Goal: Transaction & Acquisition: Purchase product/service

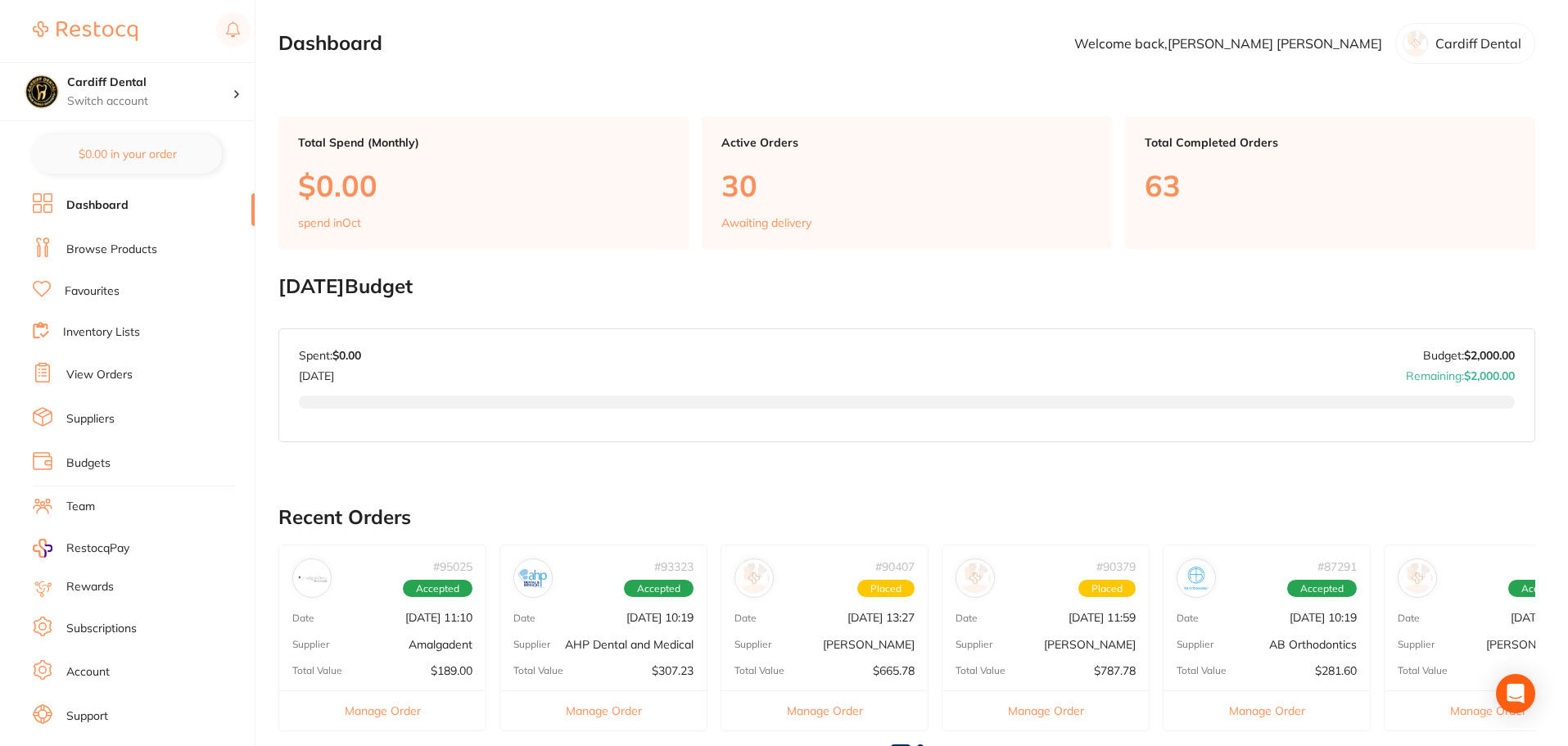
click at [107, 246] on link "Browse Products" at bounding box center [111, 250] width 91 height 16
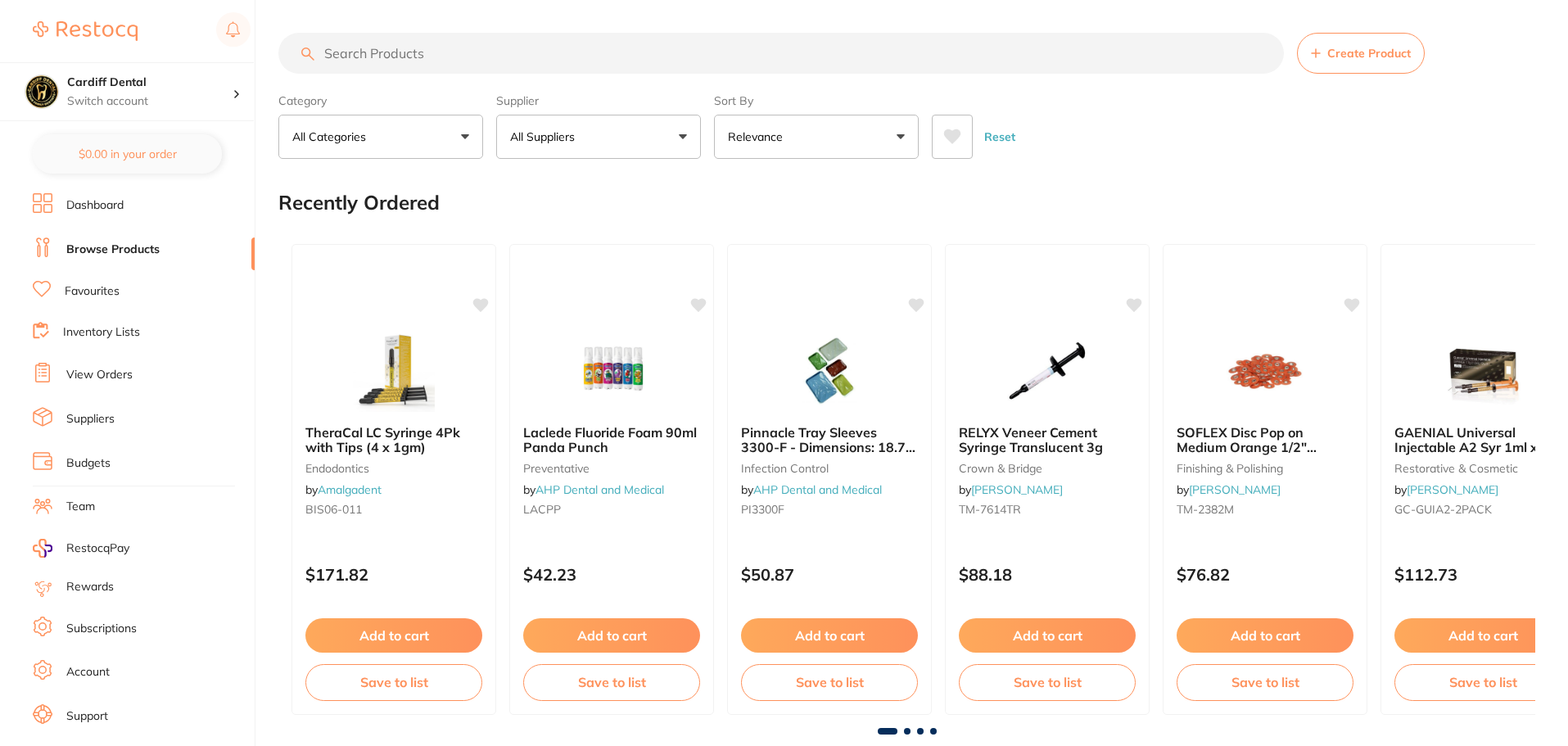
click at [685, 138] on button "All Suppliers" at bounding box center [598, 137] width 205 height 44
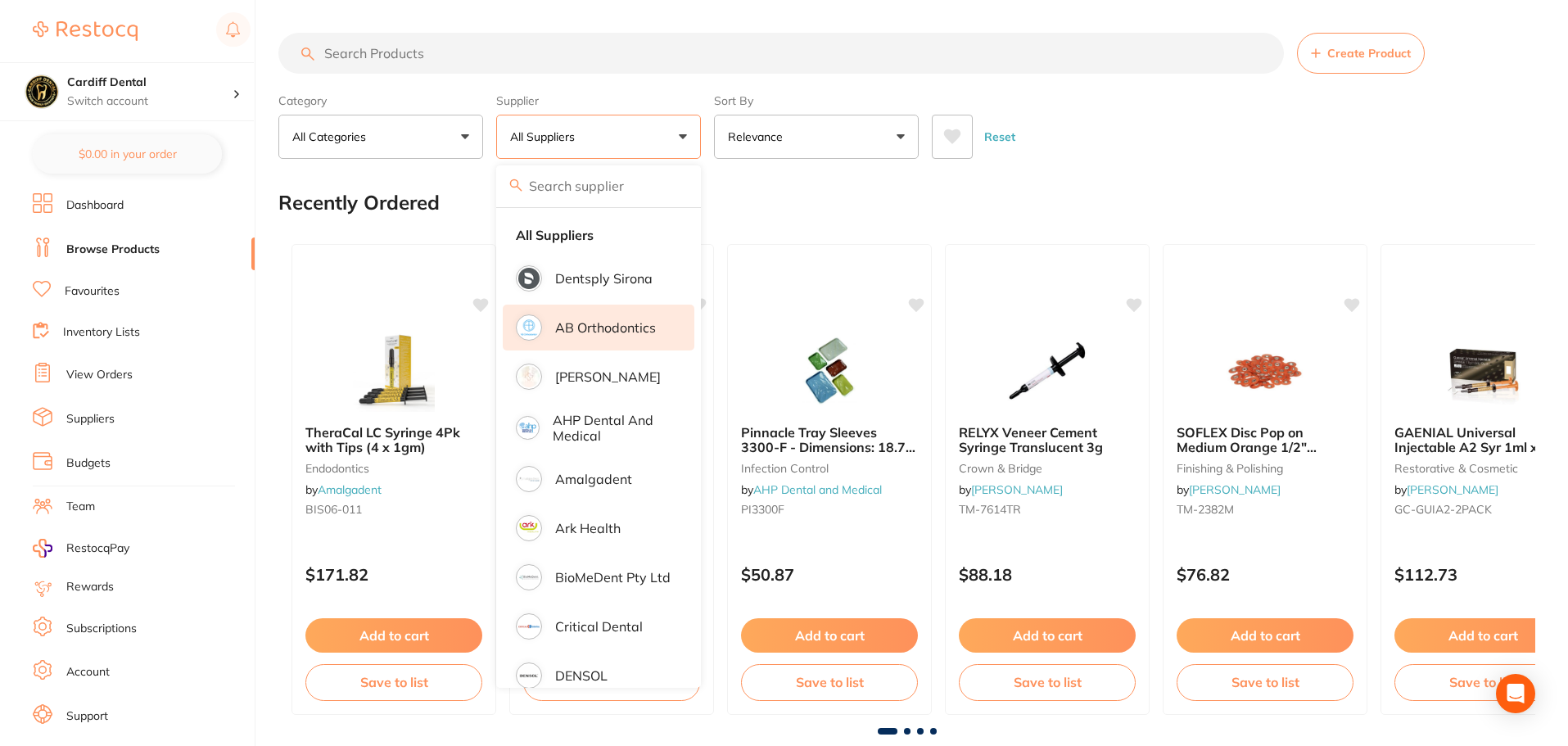
click at [626, 321] on p "AB Orthodontics" at bounding box center [605, 328] width 100 height 14
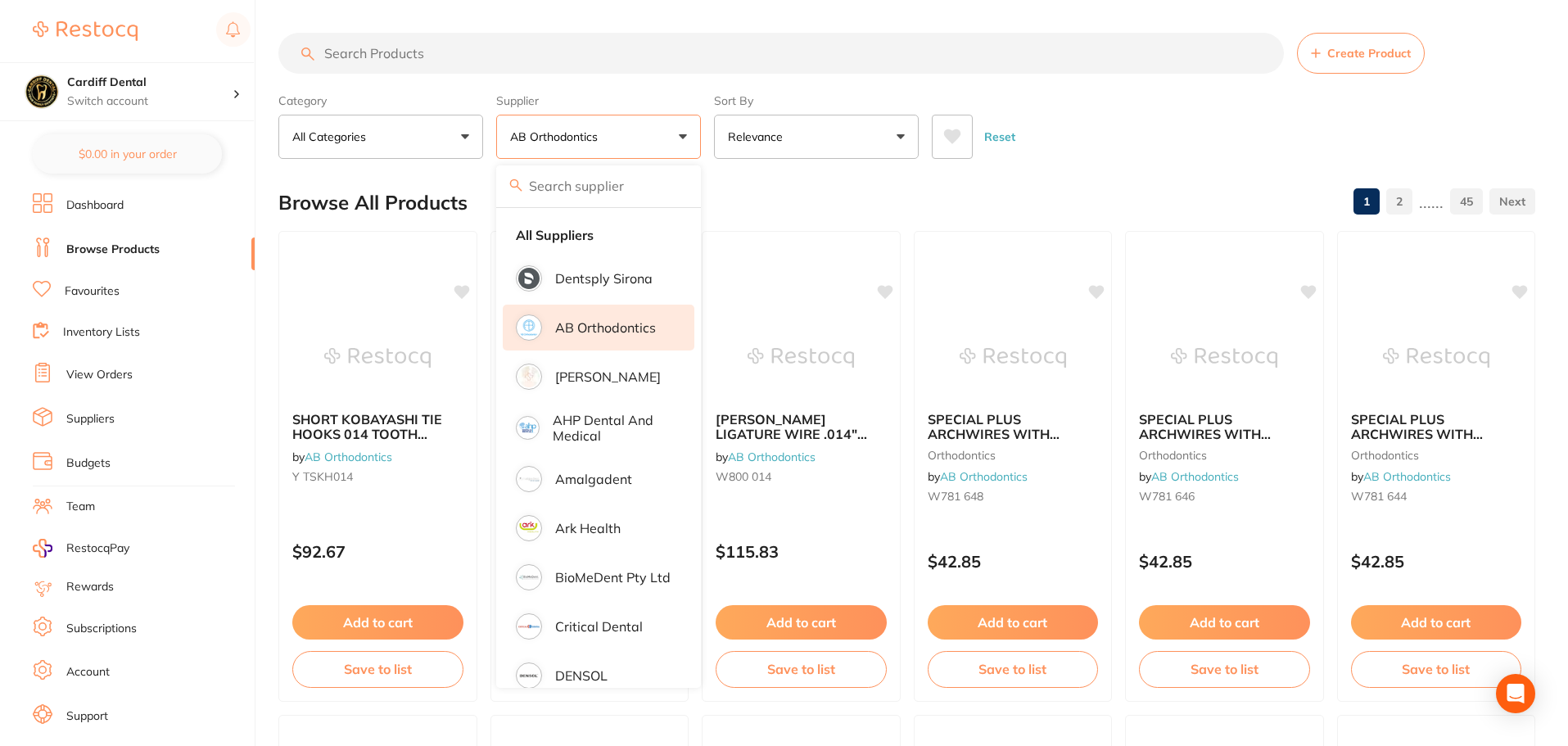
click at [395, 52] on input "search" at bounding box center [780, 53] width 1005 height 41
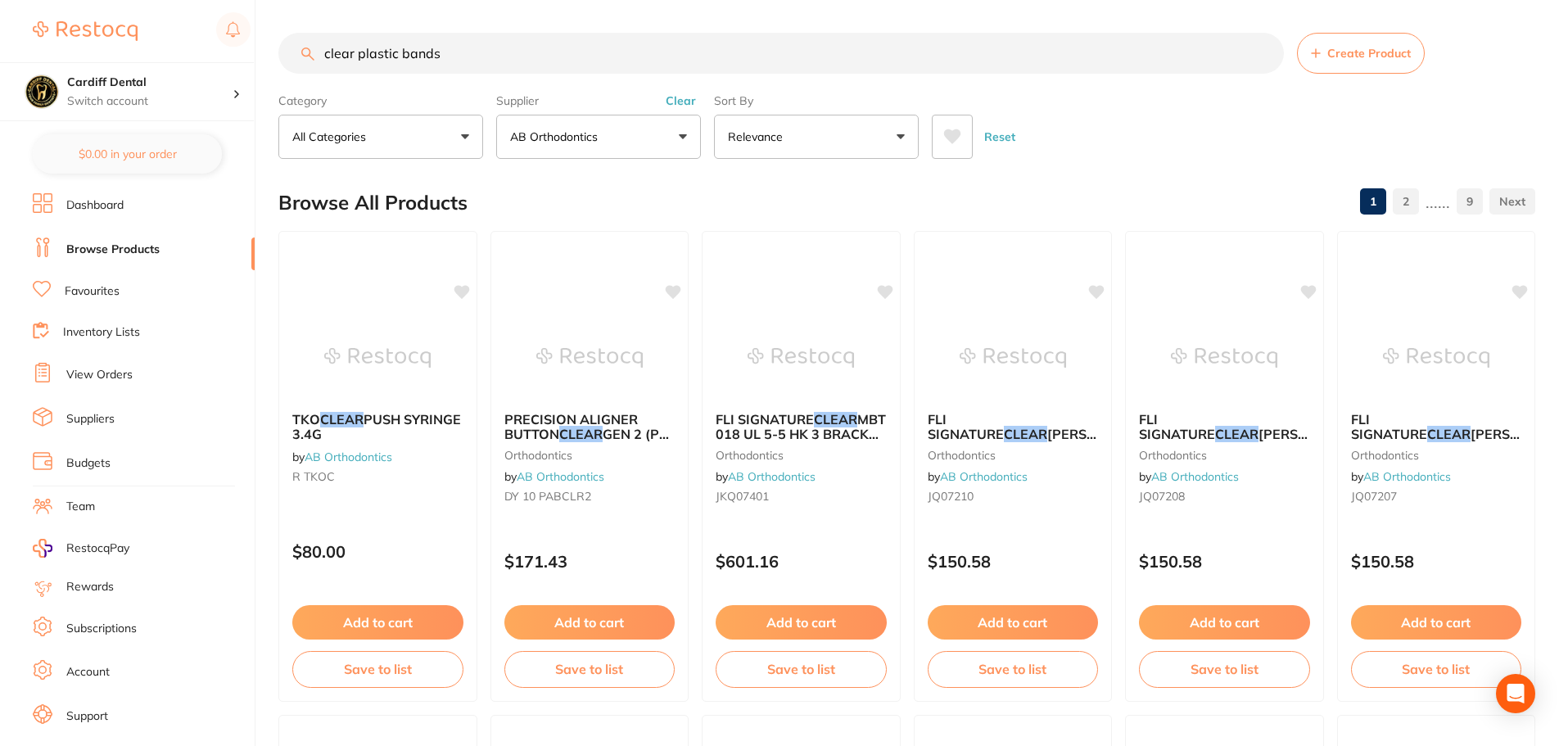
drag, startPoint x: 466, startPoint y: 54, endPoint x: 317, endPoint y: 57, distance: 149.0
click at [317, 57] on input "clear plastic bands" at bounding box center [780, 53] width 1005 height 41
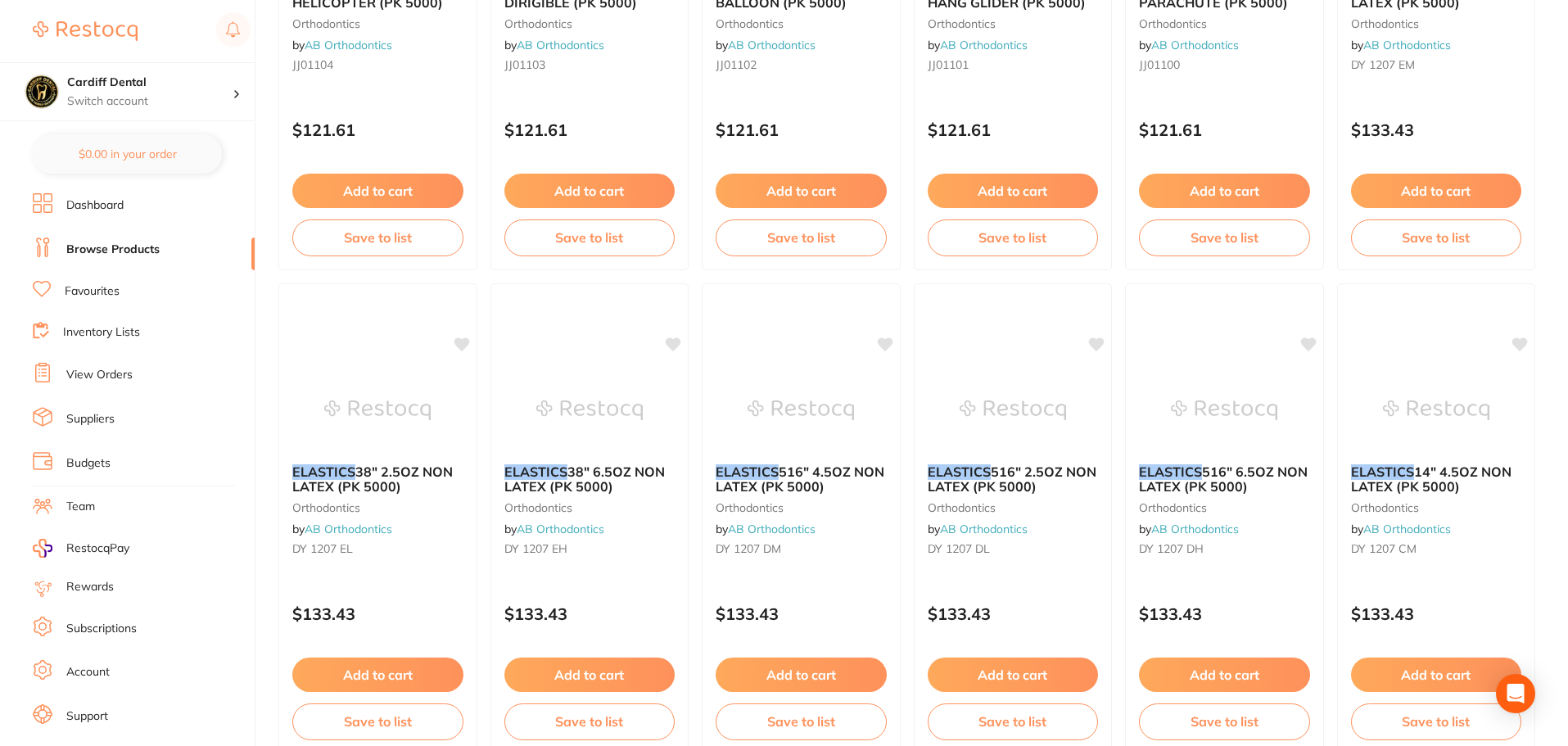
scroll to position [1474, 0]
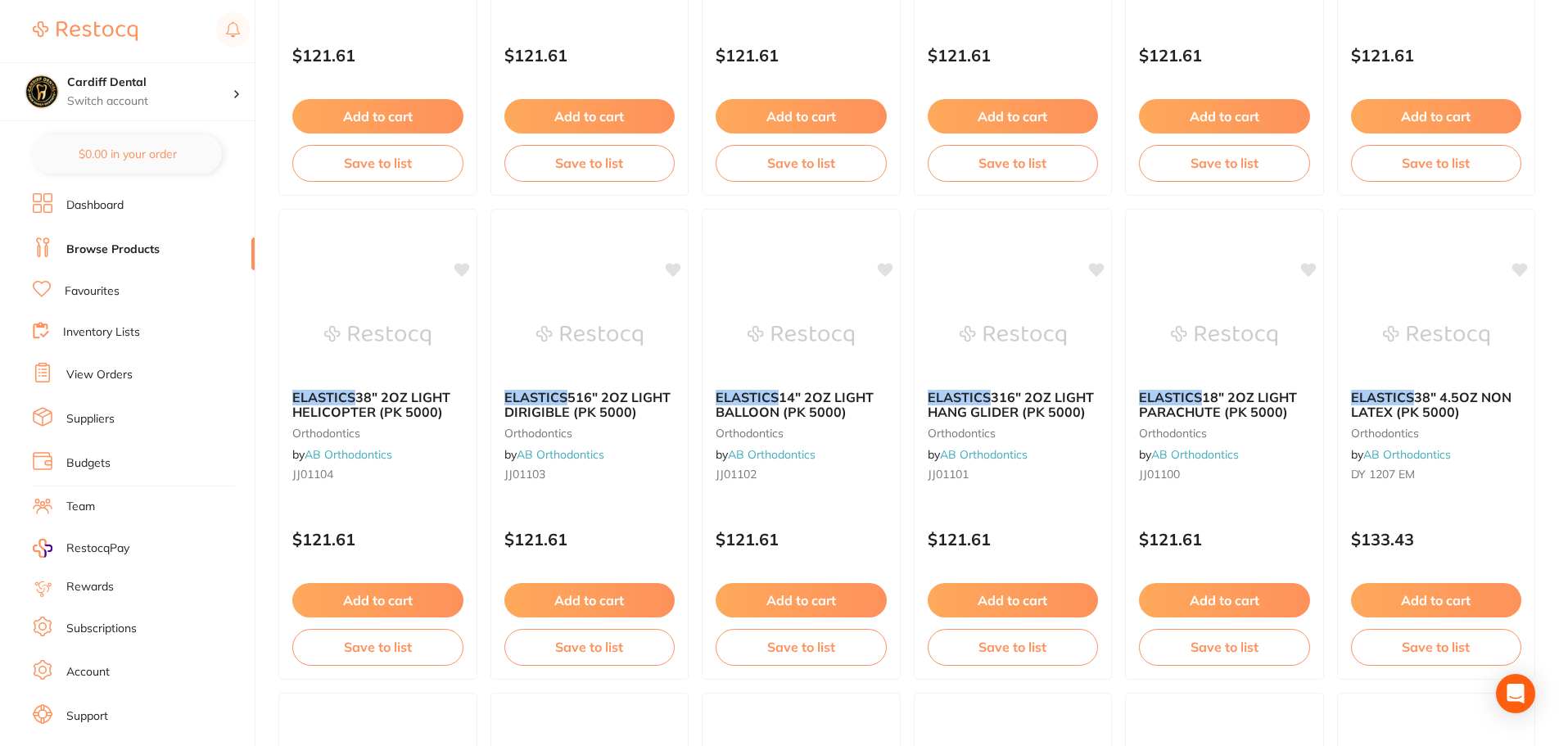
type input "elastics"
click at [107, 249] on link "Browse Products" at bounding box center [112, 250] width 93 height 16
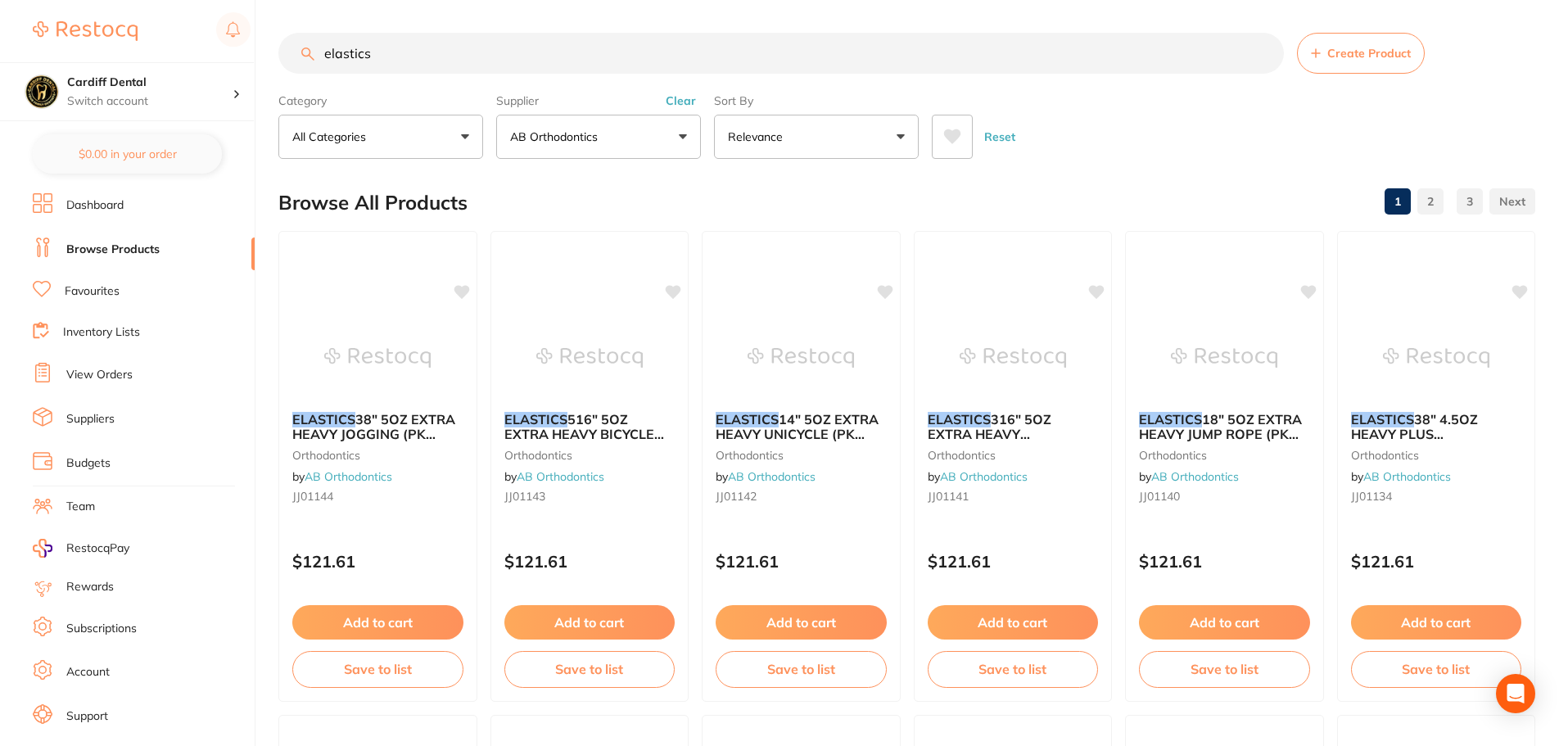
click at [93, 292] on link "Favourites" at bounding box center [91, 292] width 55 height 16
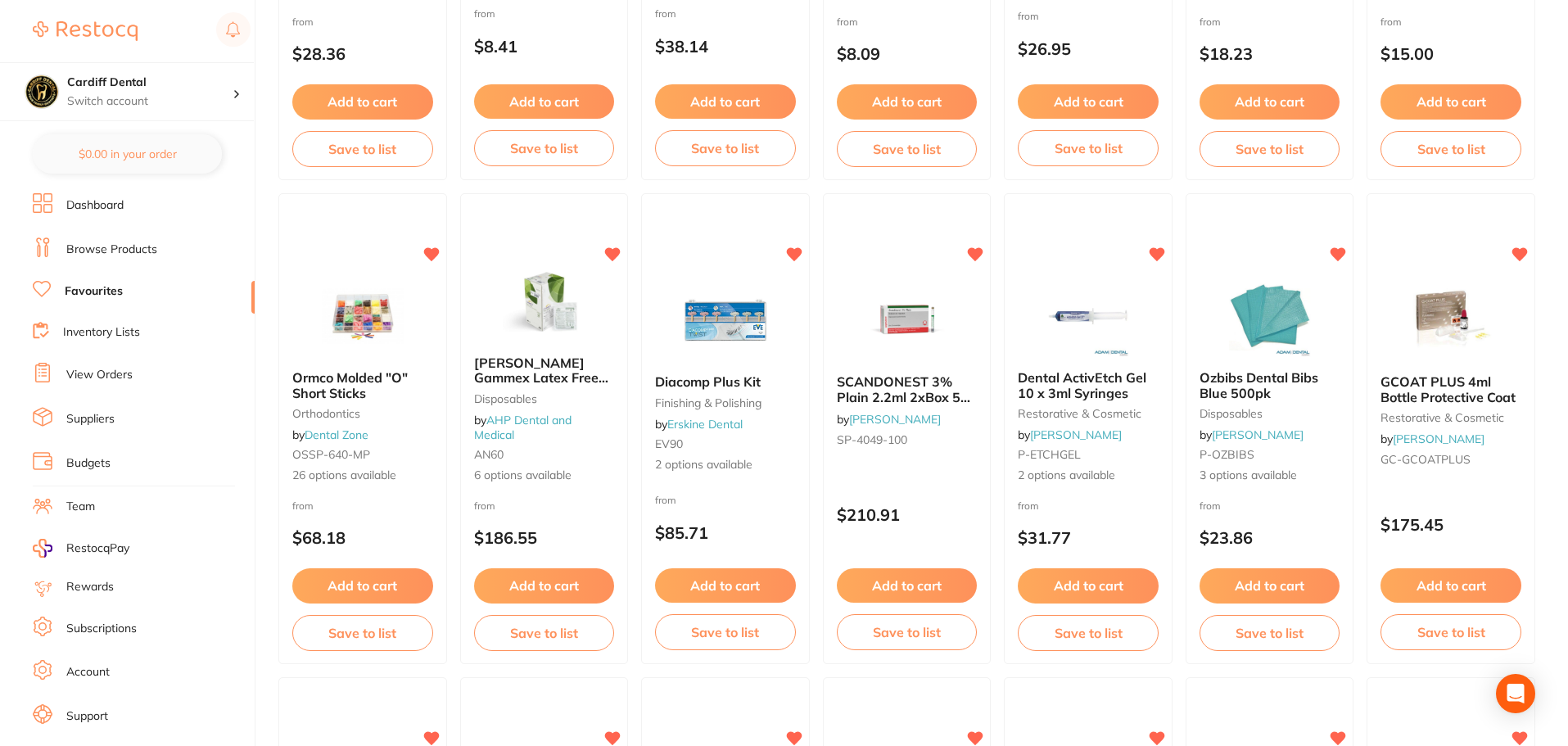
scroll to position [982, 0]
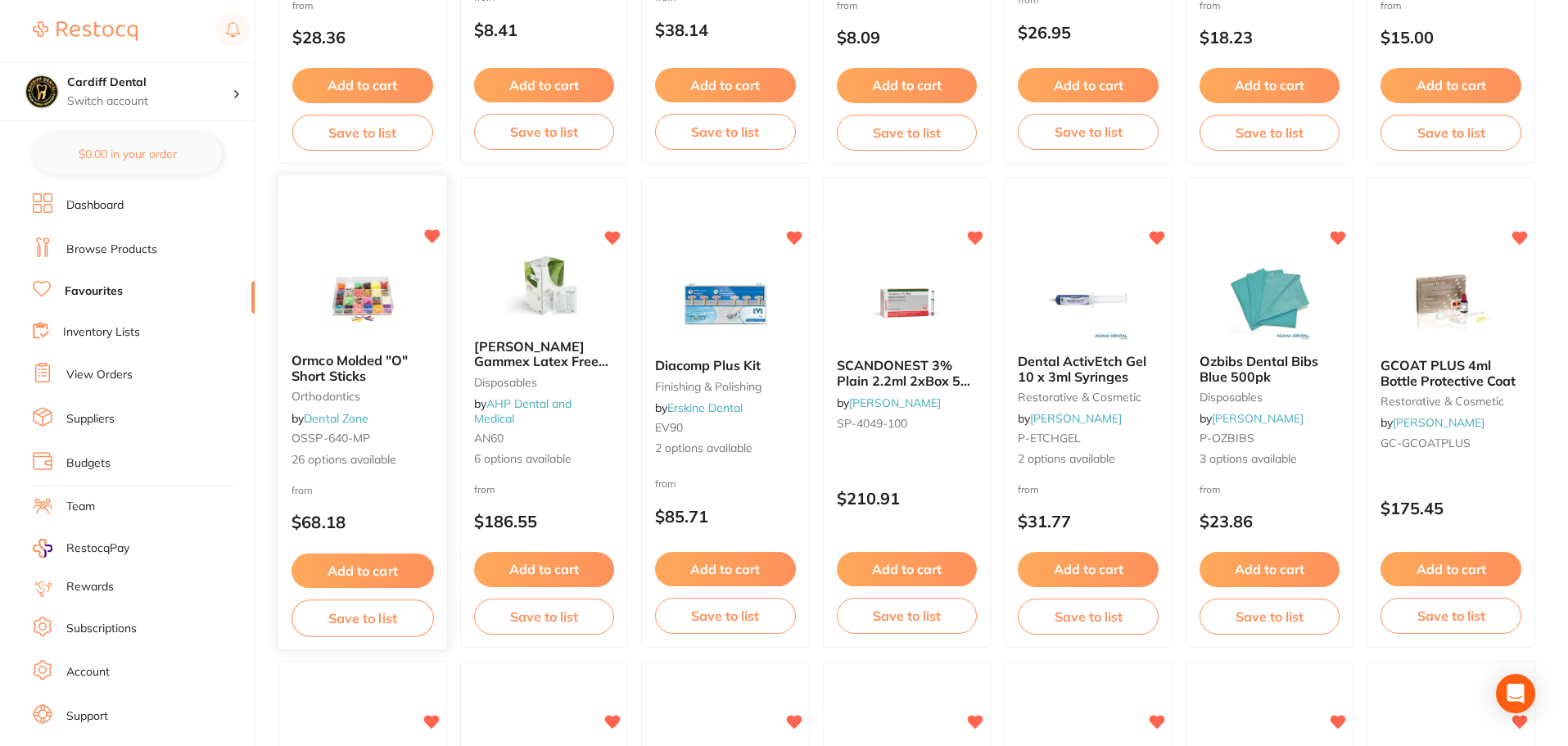
click at [376, 284] on img at bounding box center [362, 298] width 107 height 82
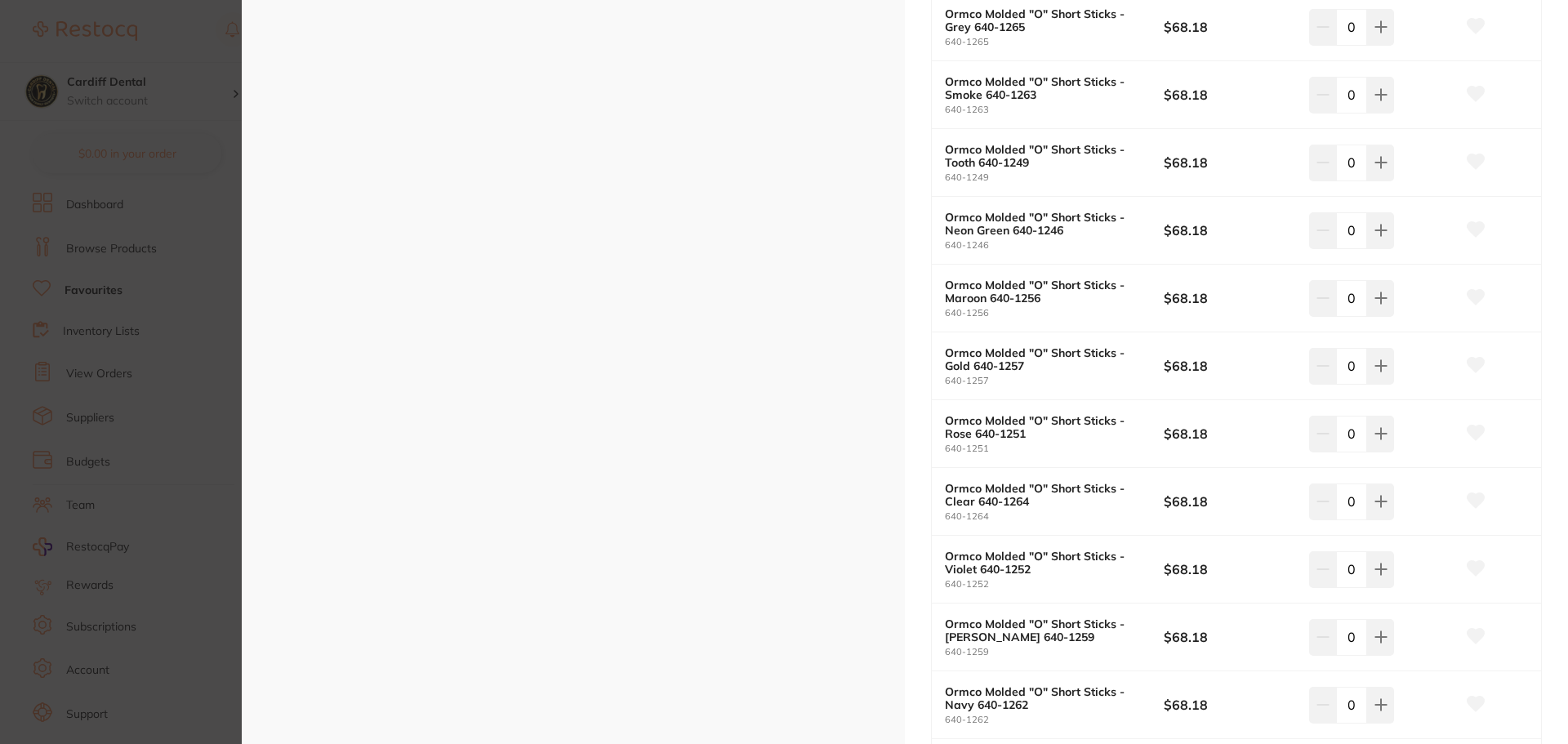
scroll to position [653, 0]
click at [1383, 503] on icon at bounding box center [1381, 499] width 13 height 13
type input "2"
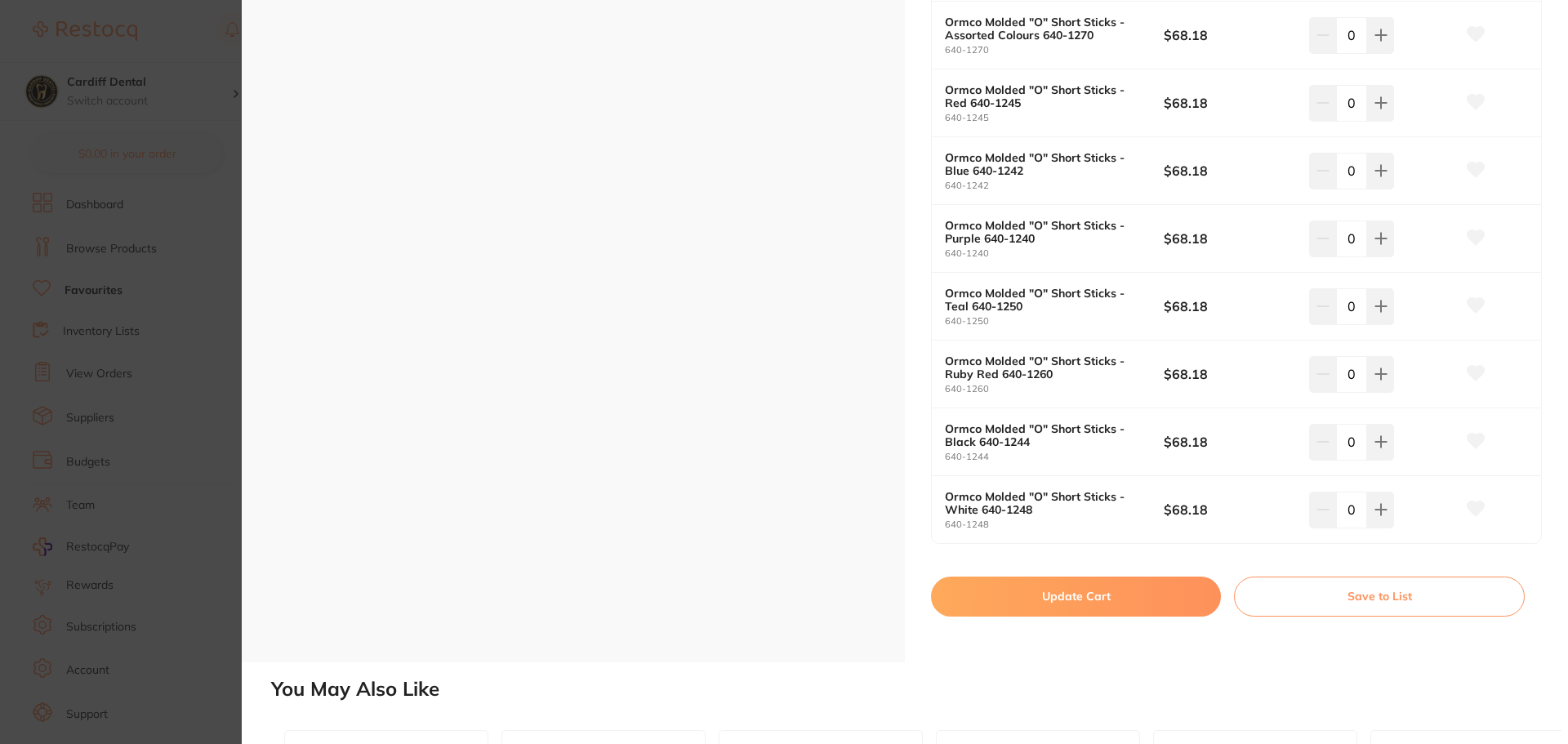
scroll to position [1633, 0]
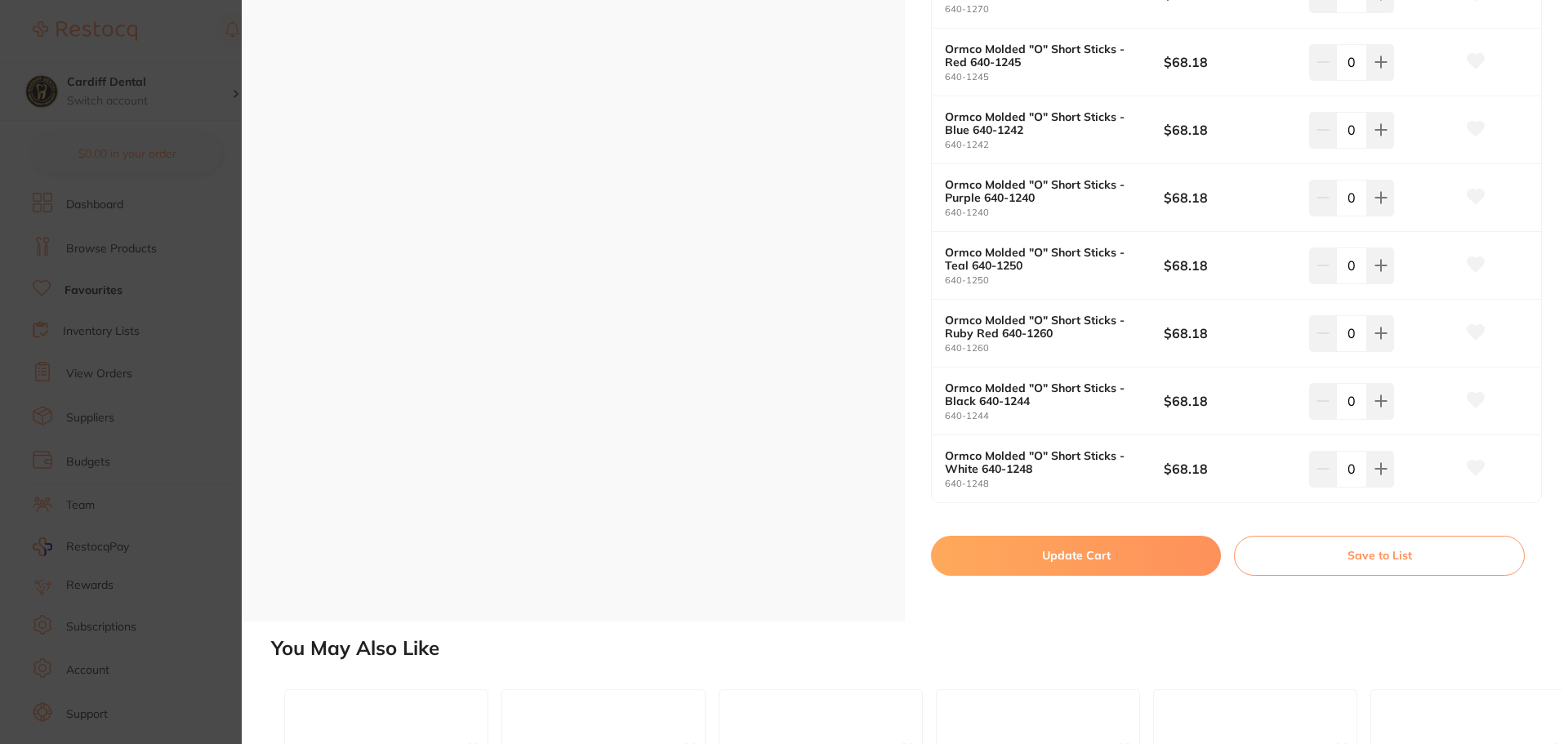
click at [1089, 553] on button "Update Cart" at bounding box center [1076, 554] width 290 height 39
checkbox input "false"
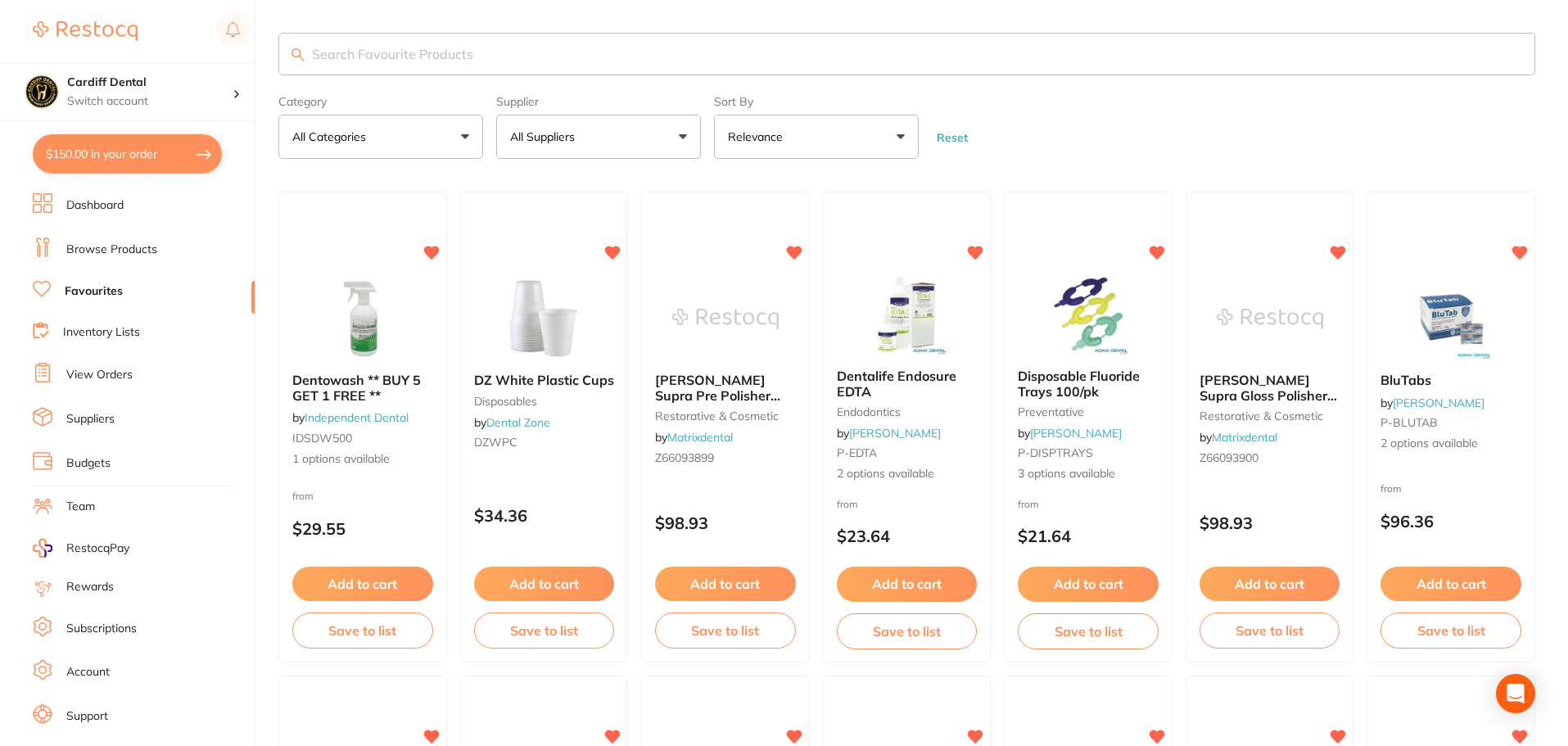
click at [685, 133] on button "All Suppliers" at bounding box center [598, 137] width 205 height 44
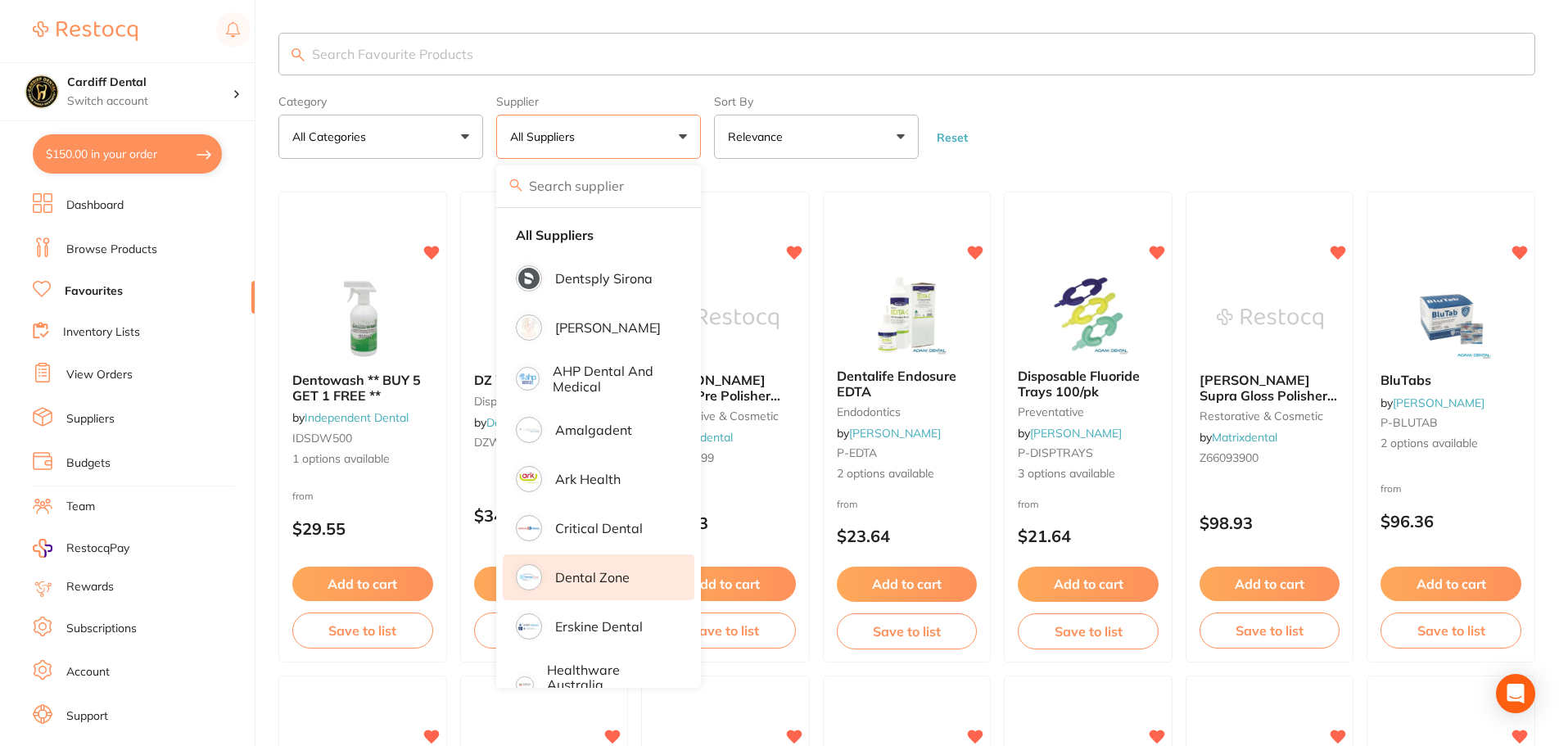
click at [587, 576] on p "Dental Zone" at bounding box center [592, 577] width 74 height 14
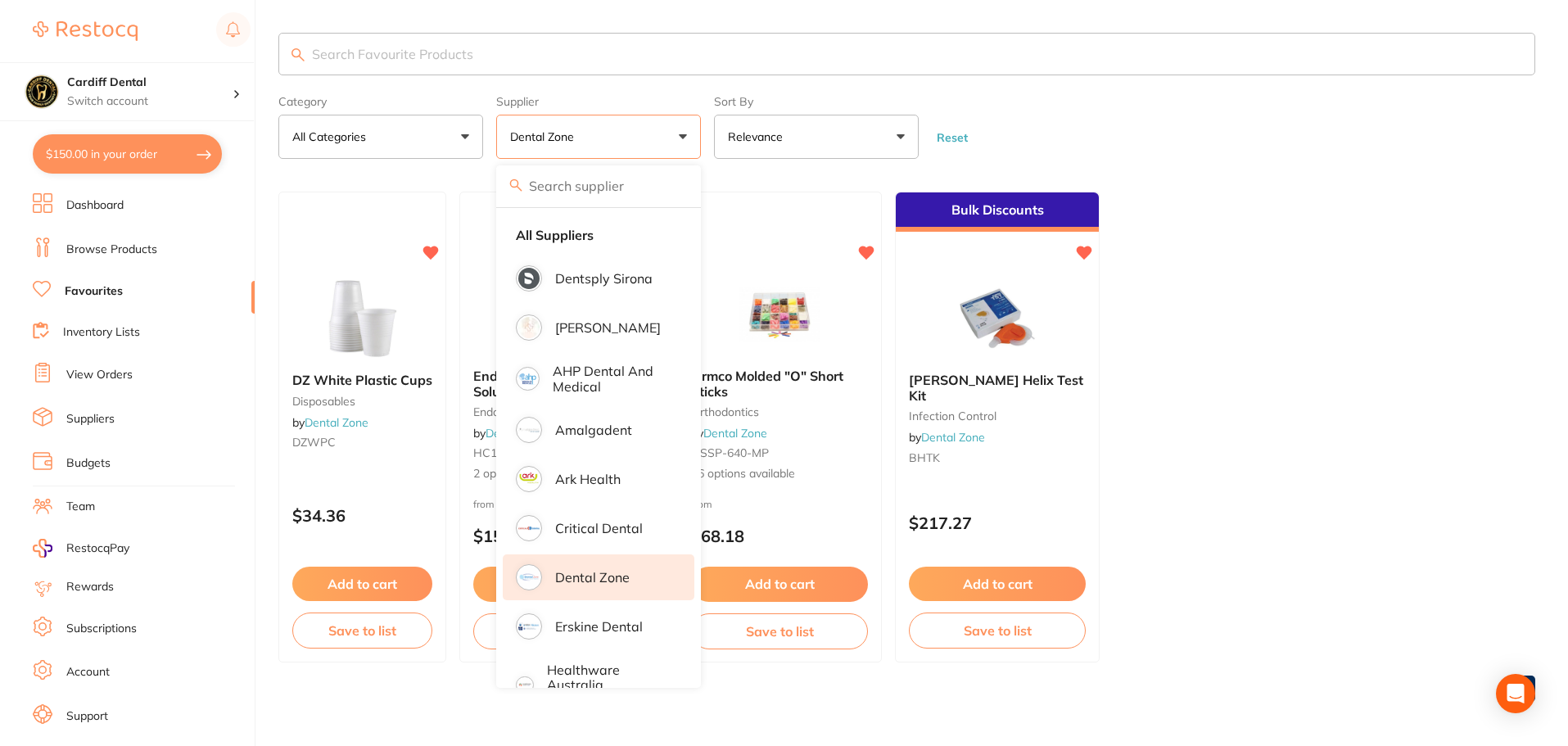
click at [378, 48] on input "search" at bounding box center [906, 53] width 1257 height 43
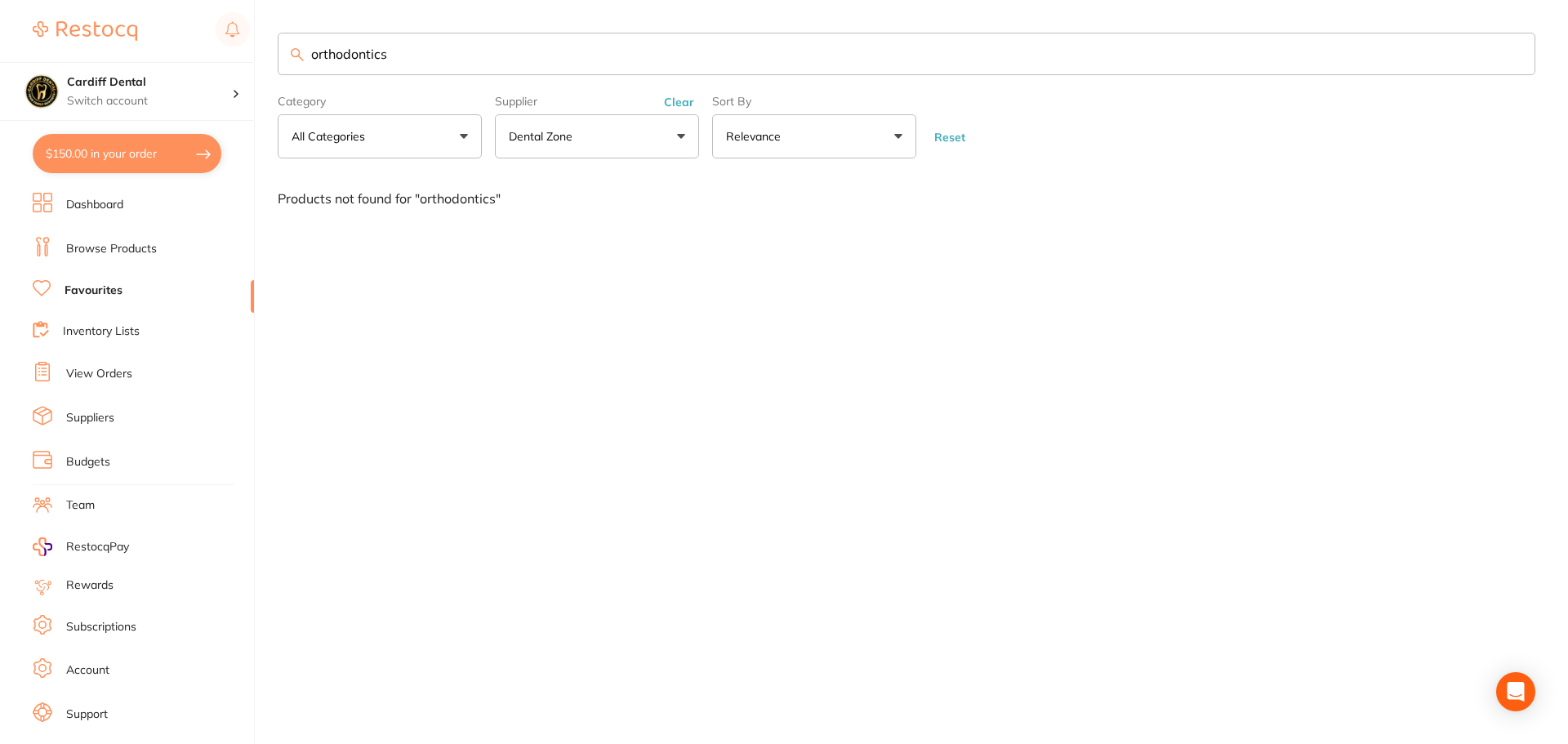
click at [416, 64] on input "orthodontics" at bounding box center [906, 53] width 1258 height 42
type input "o"
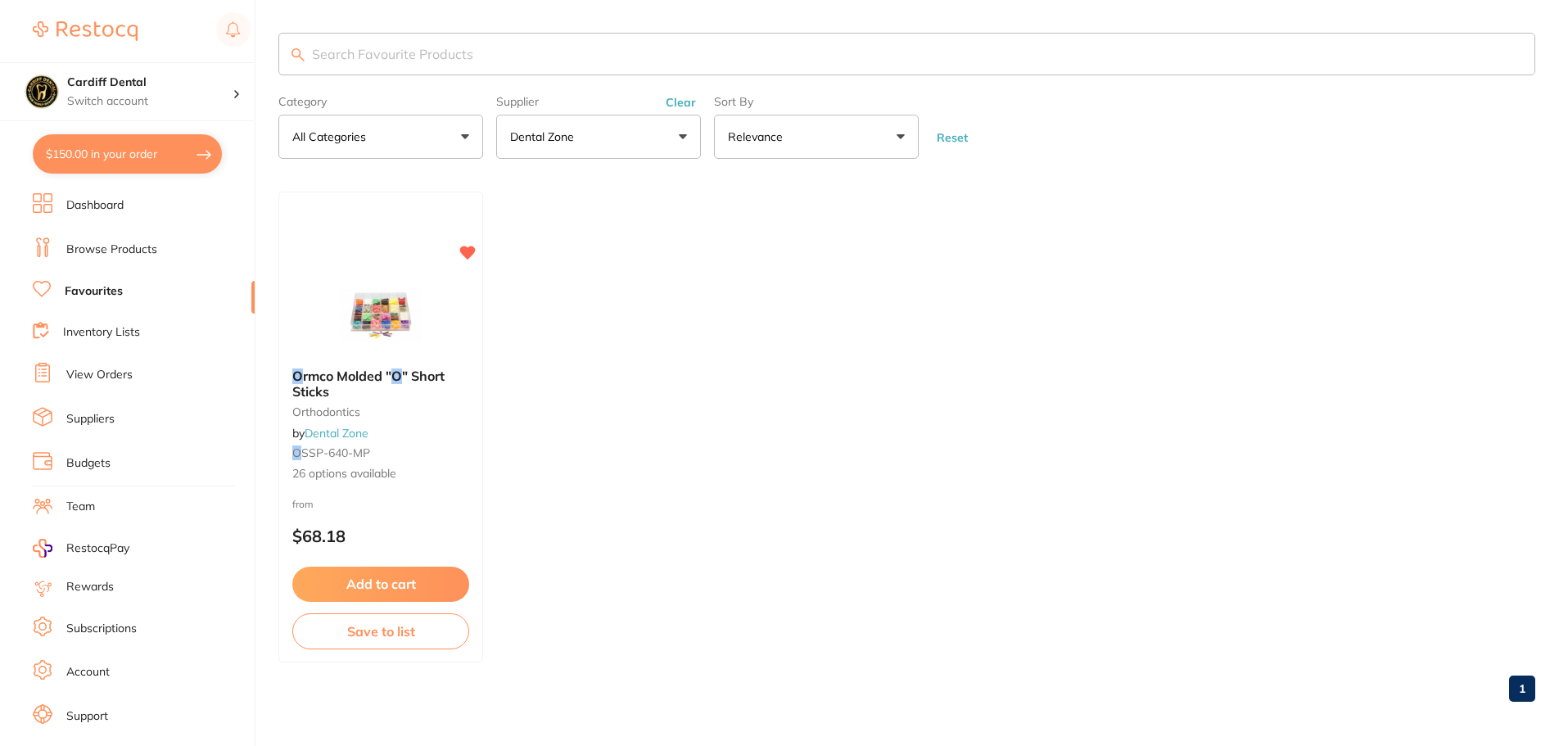
click at [460, 138] on button "All Categories" at bounding box center [380, 137] width 205 height 44
click at [368, 274] on p "Orthodontics" at bounding box center [337, 273] width 79 height 14
click at [855, 234] on ul "O rmco Molded " O " Short Sticks Orthodontics by Dental Zone O SSP-640-MP 26 op…" at bounding box center [906, 427] width 1257 height 471
click at [954, 137] on button "Reset" at bounding box center [951, 138] width 41 height 14
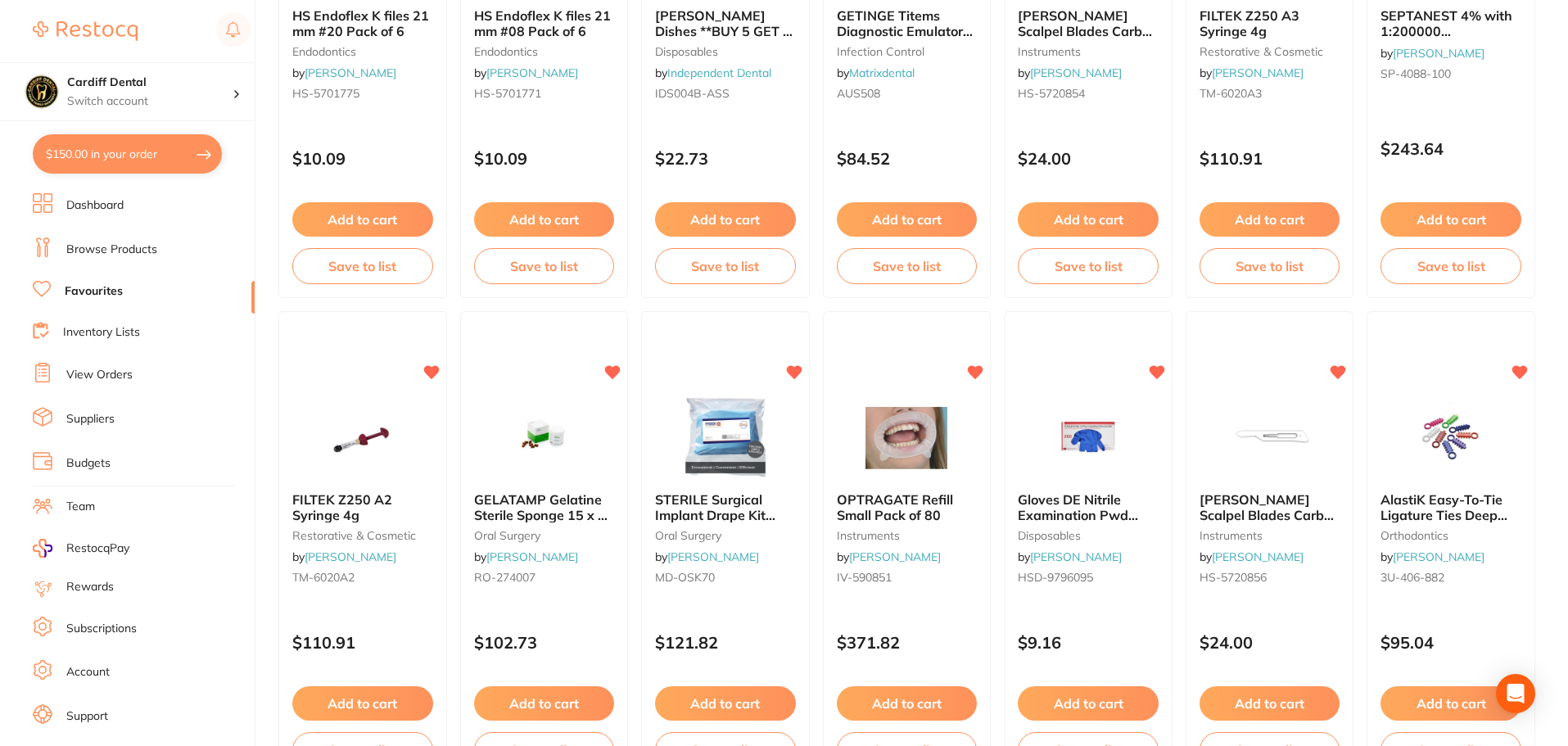
scroll to position [2865, 0]
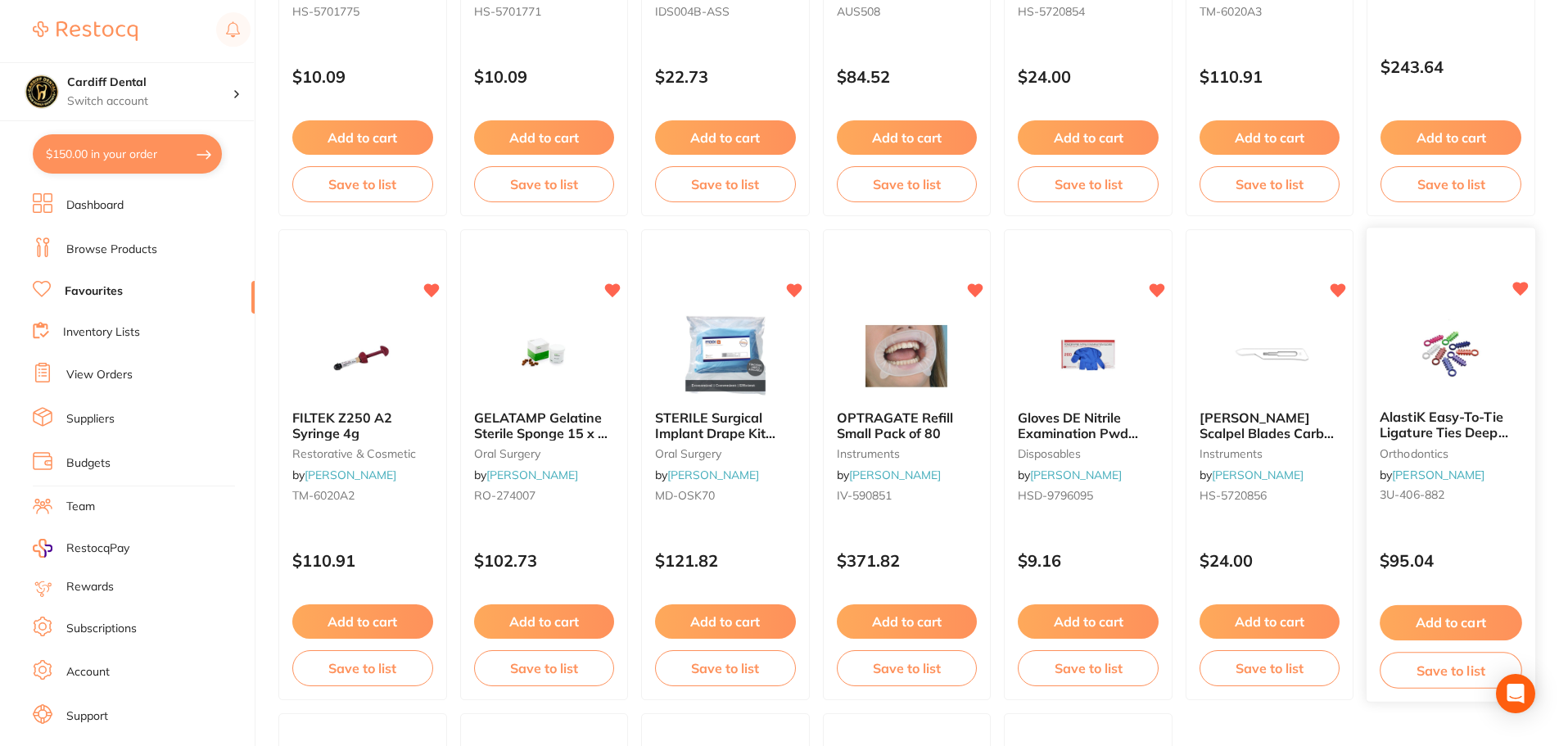
click at [1458, 353] on img at bounding box center [1451, 355] width 107 height 82
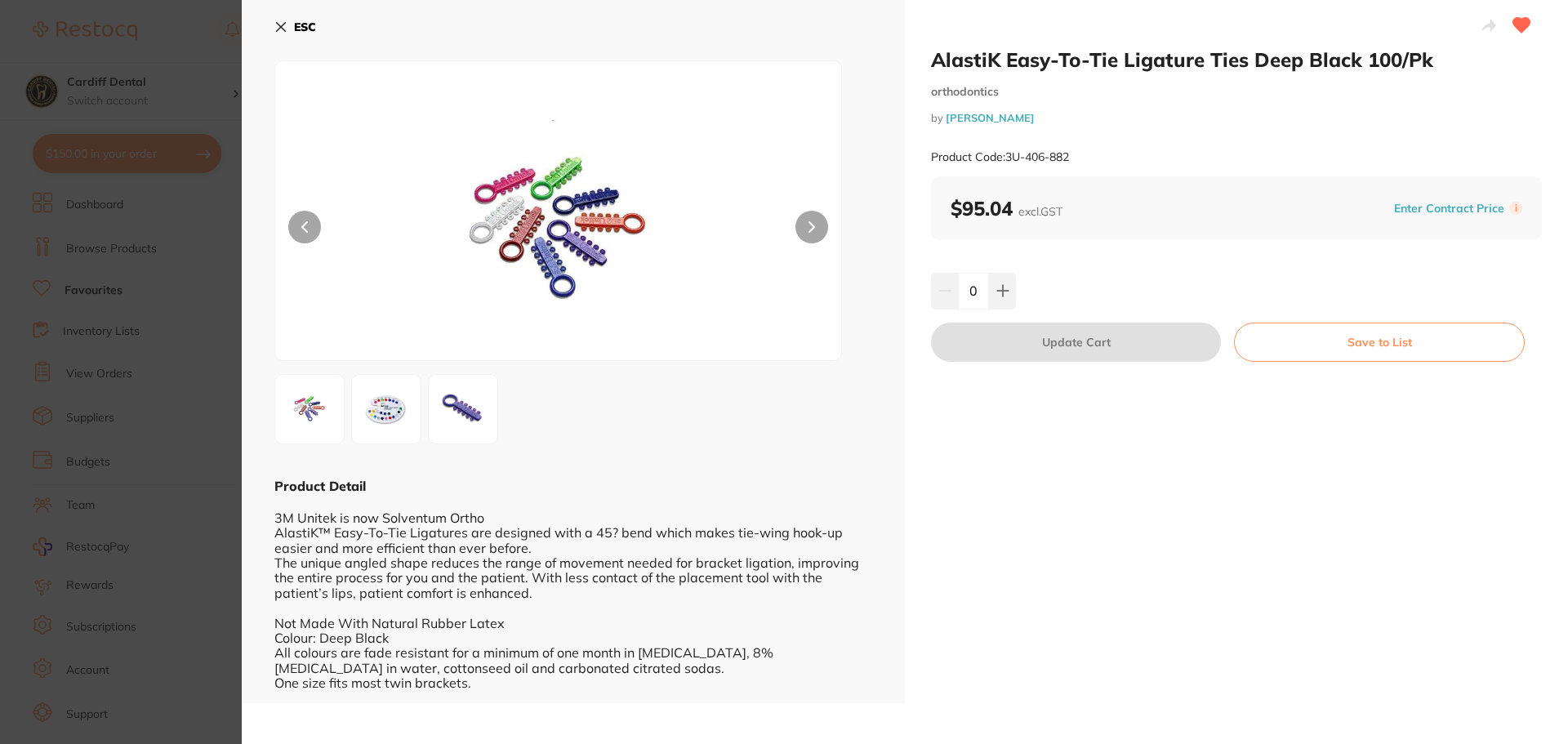
click at [284, 23] on icon at bounding box center [282, 27] width 9 height 9
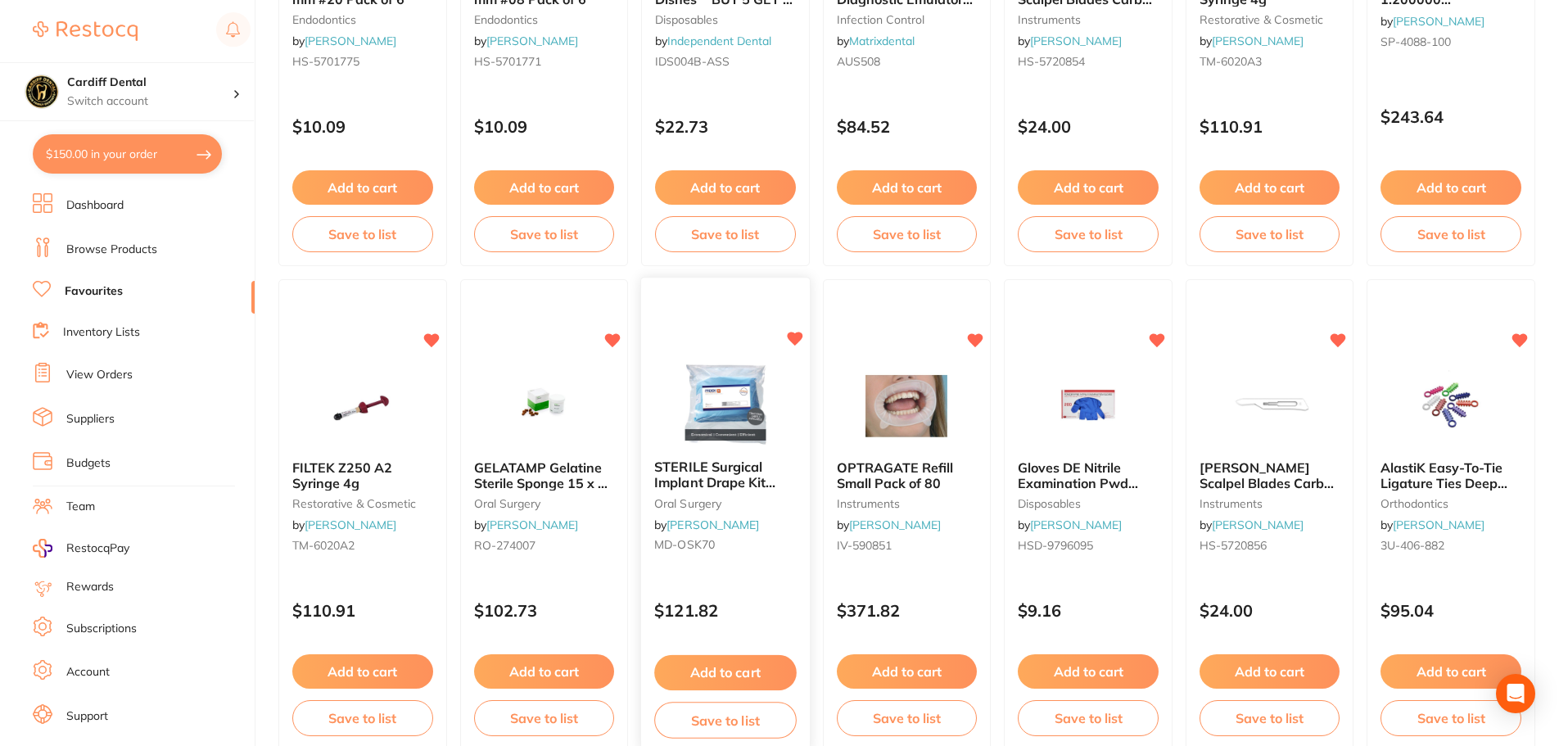
scroll to position [2243, 0]
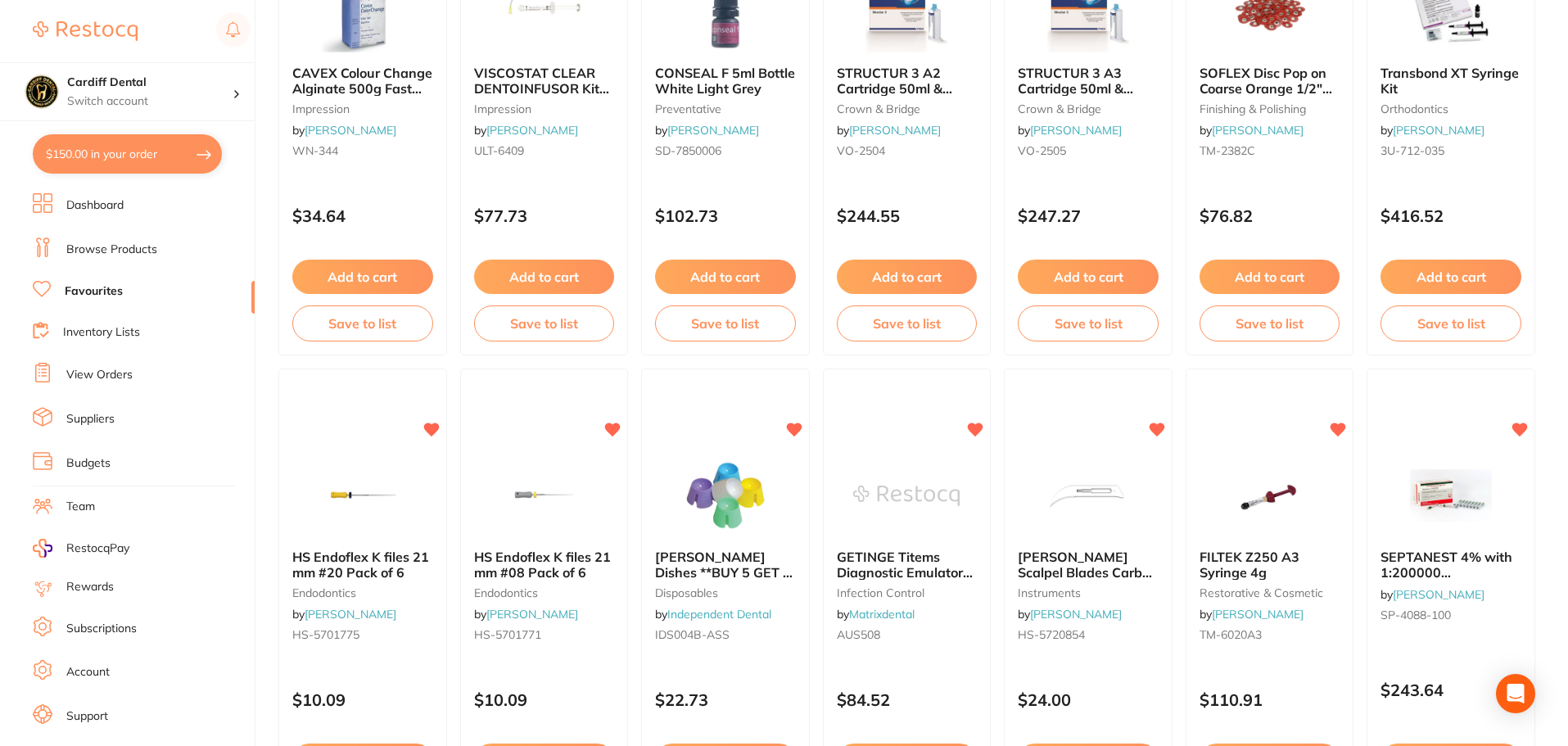
click at [142, 151] on button "$150.00 in your order" at bounding box center [127, 153] width 189 height 39
checkbox input "true"
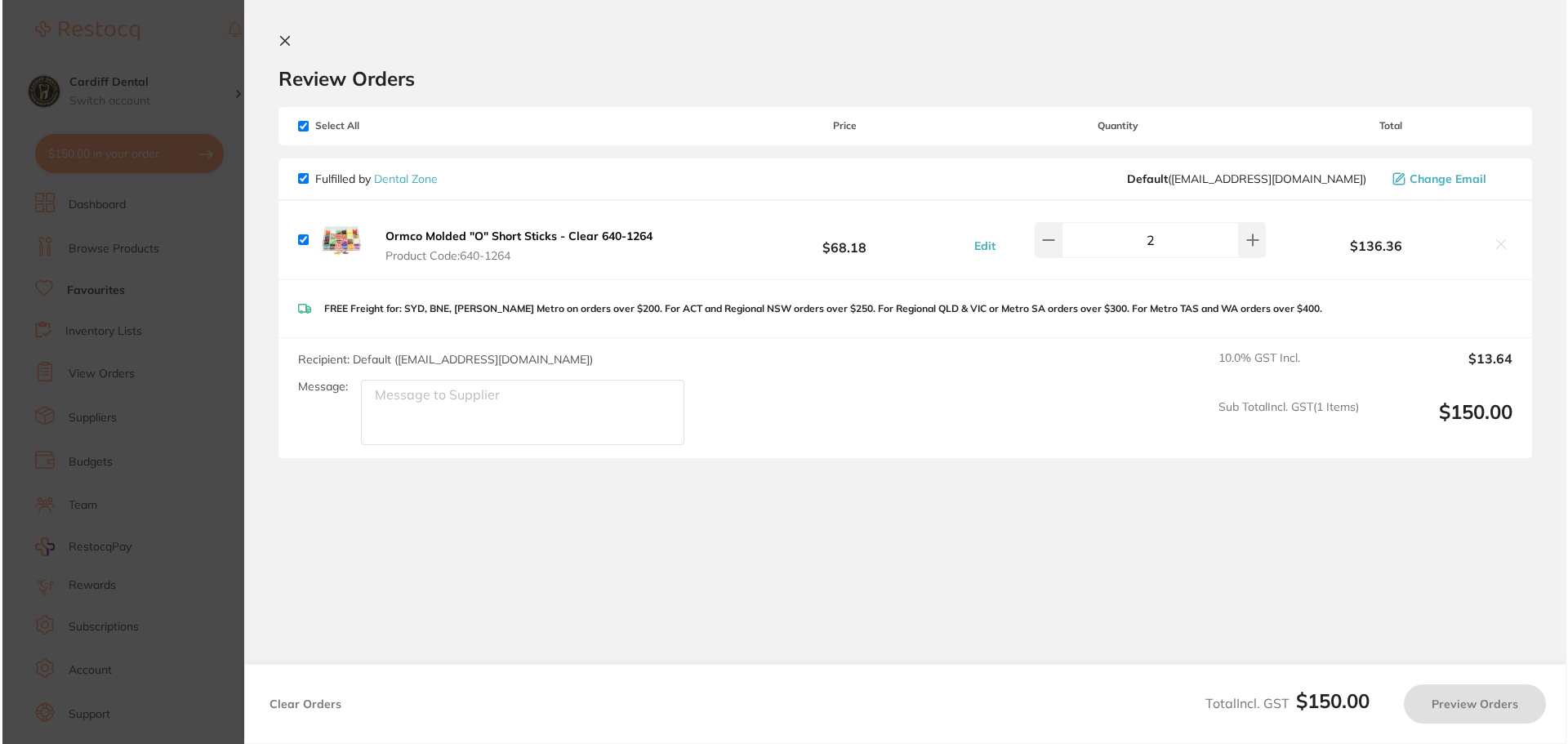
scroll to position [0, 0]
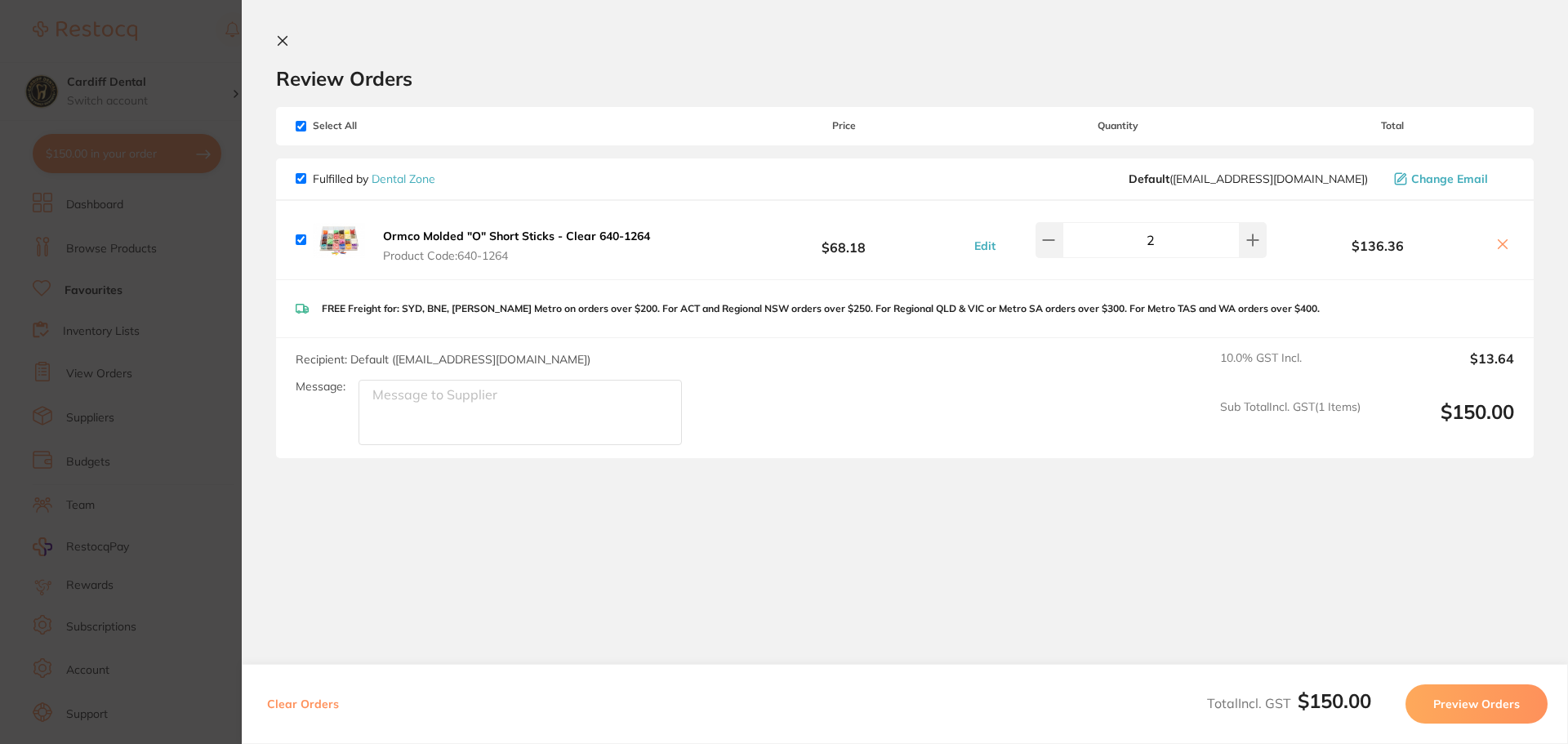
click at [1466, 701] on button "Preview Orders" at bounding box center [1476, 703] width 142 height 39
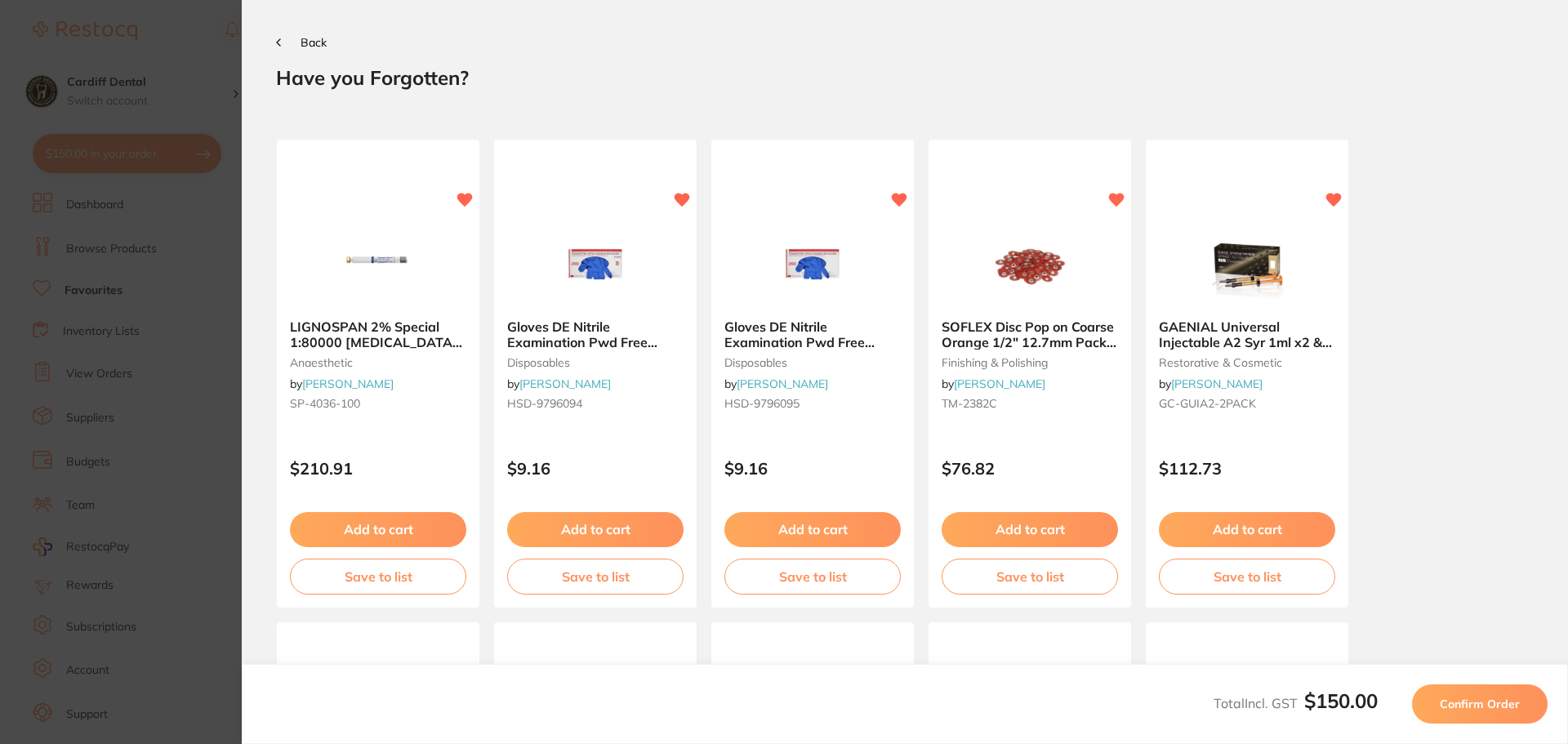
click at [1479, 707] on span "Confirm Order" at bounding box center [1479, 703] width 80 height 14
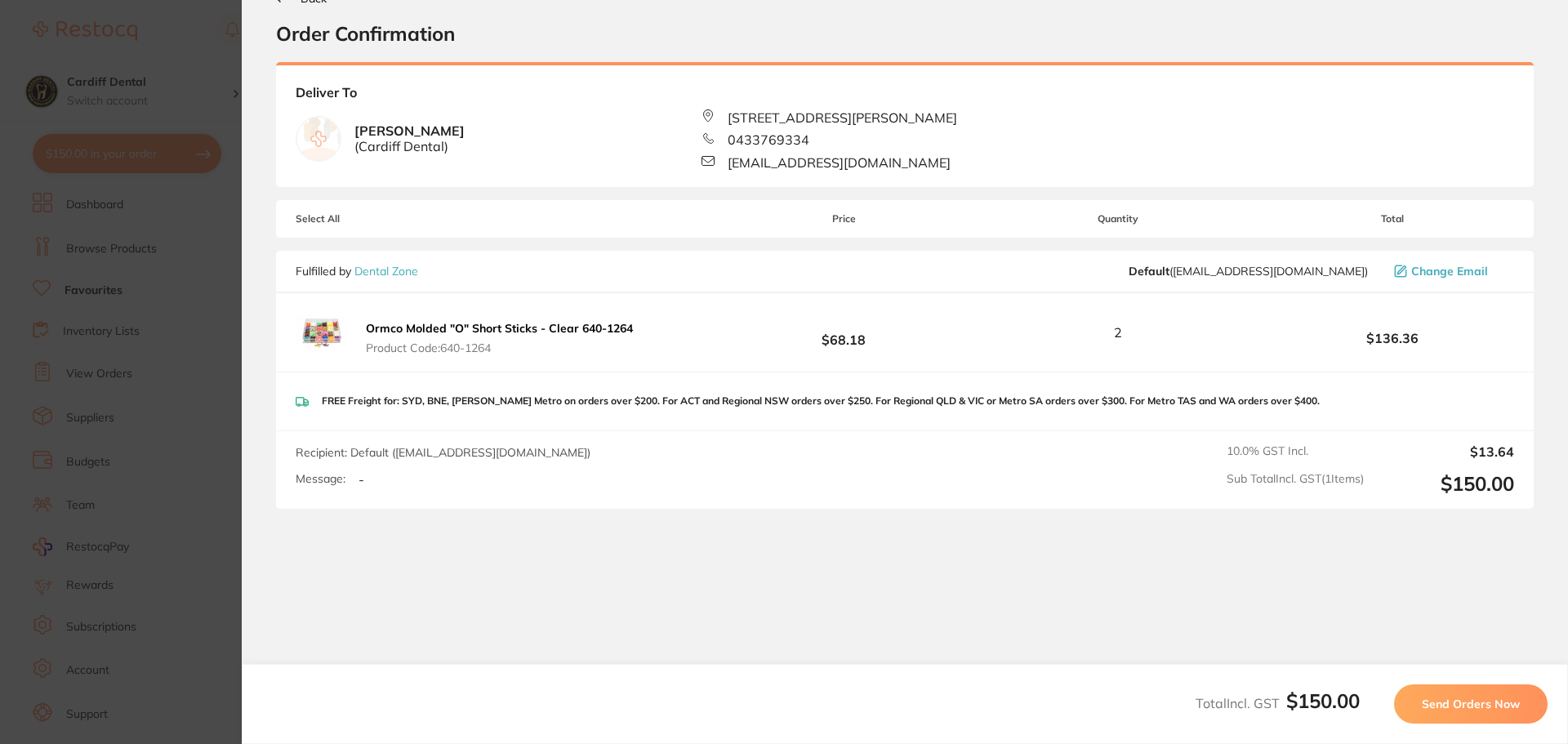
scroll to position [66, 0]
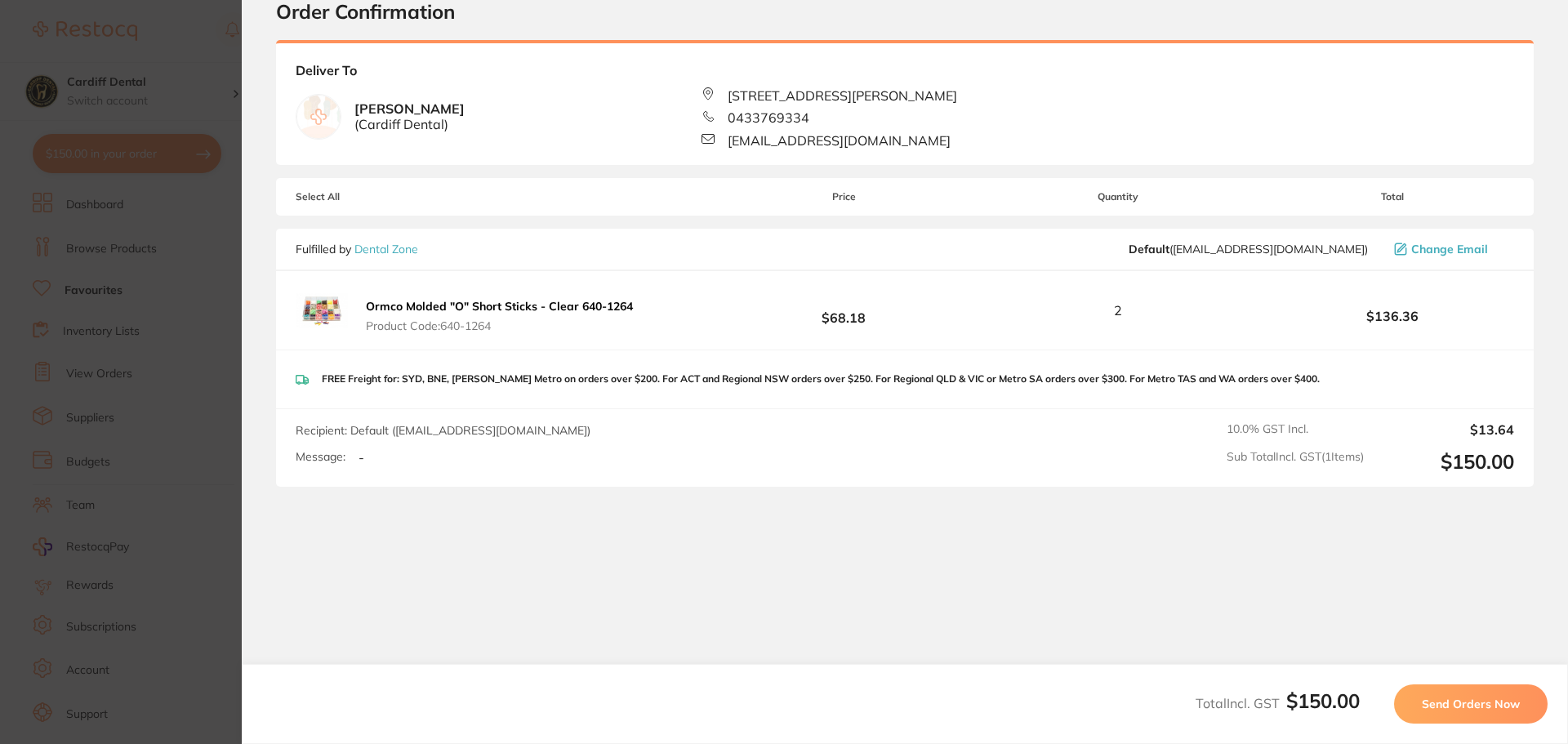
click at [1470, 702] on span "Send Orders Now" at bounding box center [1470, 703] width 98 height 14
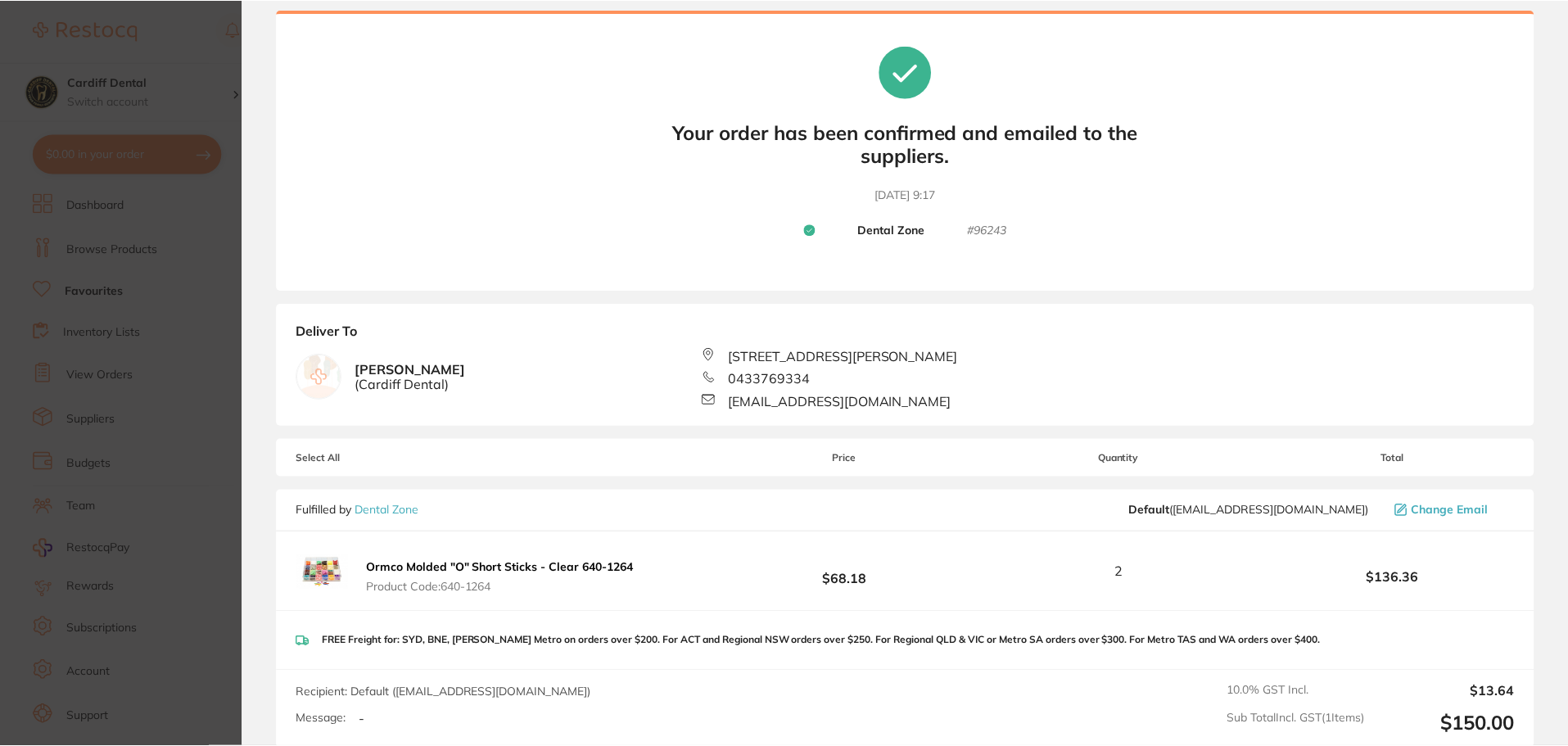
scroll to position [0, 0]
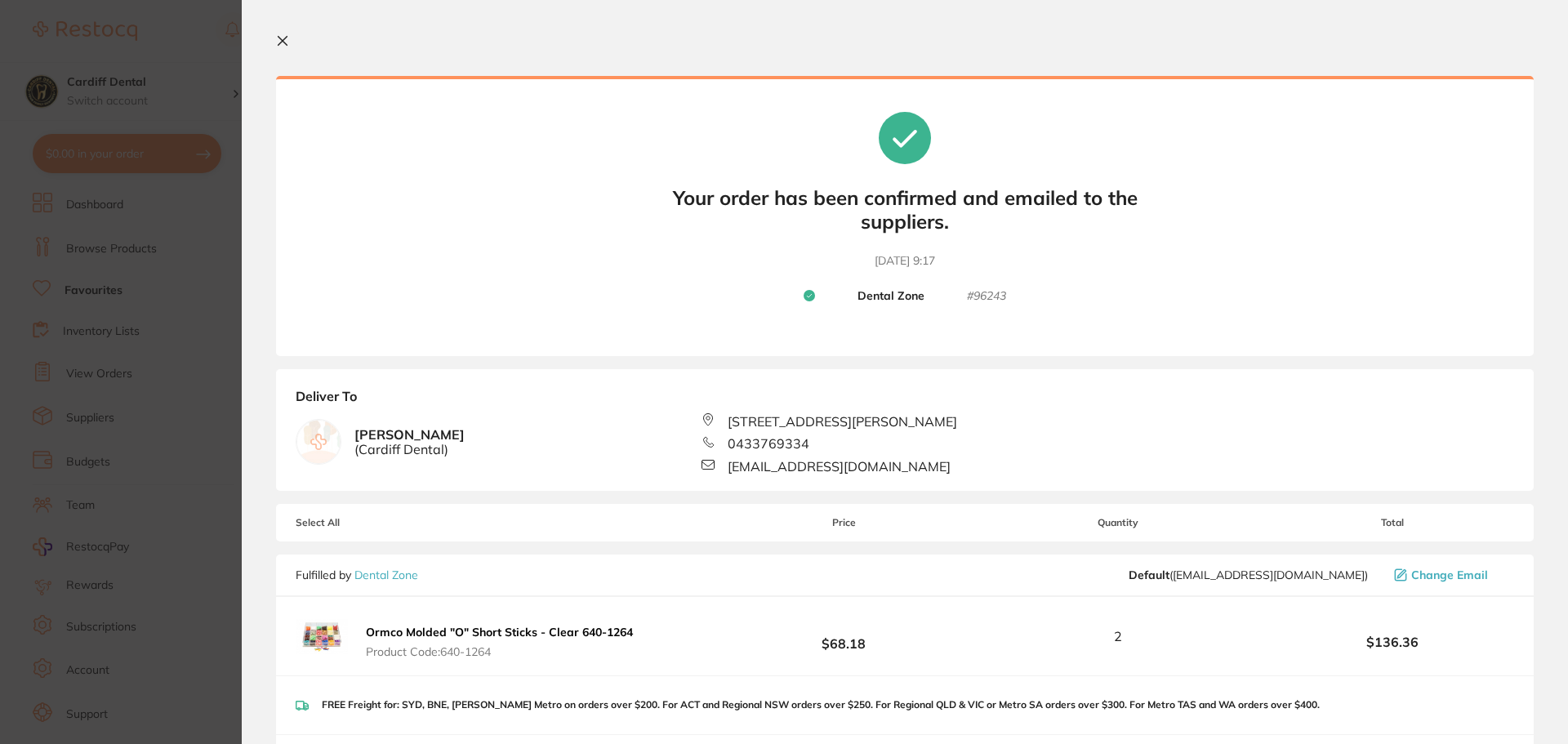
click at [290, 39] on button at bounding box center [286, 42] width 20 height 15
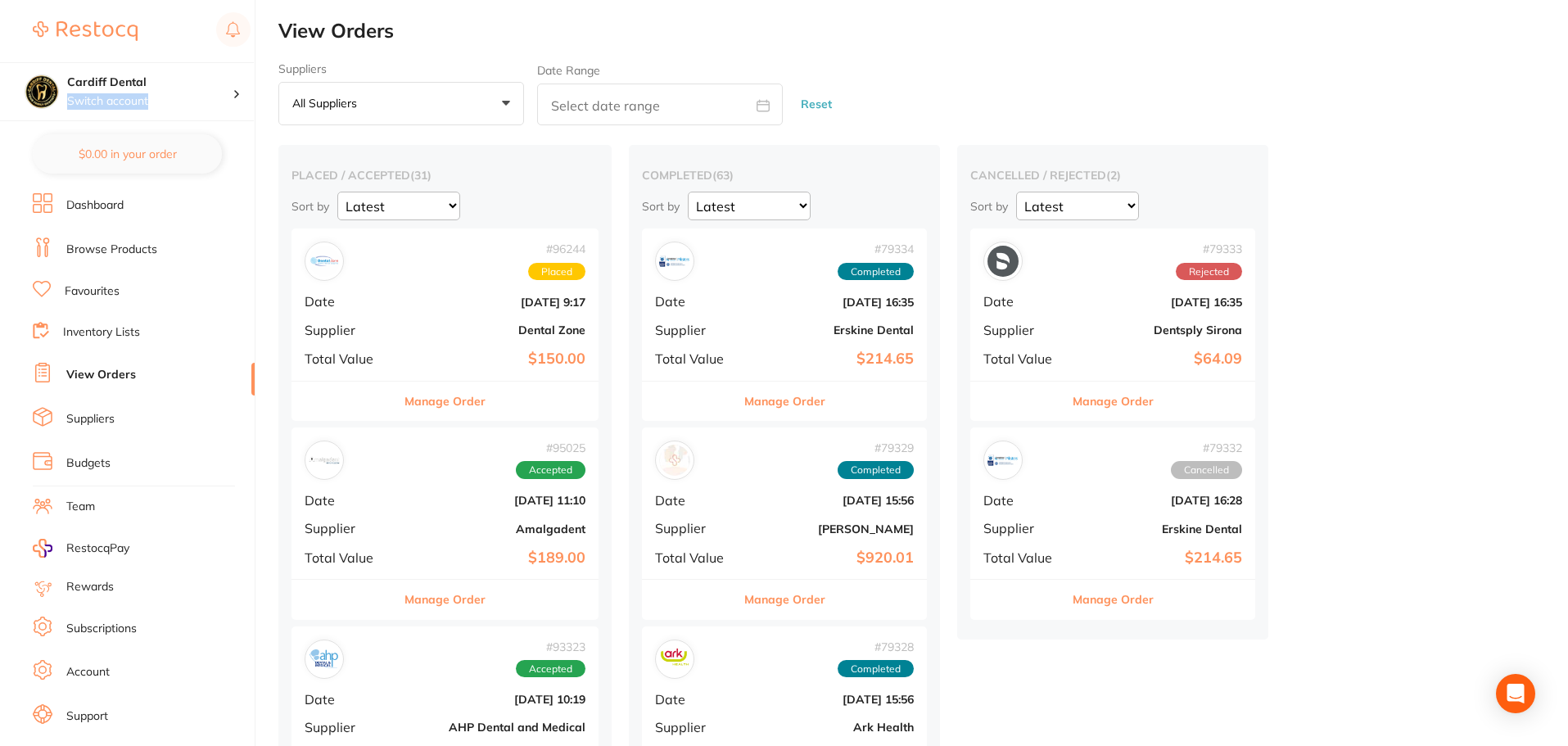
drag, startPoint x: 187, startPoint y: 91, endPoint x: 255, endPoint y: 234, distance: 158.3
click at [225, 159] on section "Cardiff Dental Switch account Cardiff Dental $0.00 in your order Dashboard Brow…" at bounding box center [128, 373] width 255 height 746
